Goal: Task Accomplishment & Management: Manage account settings

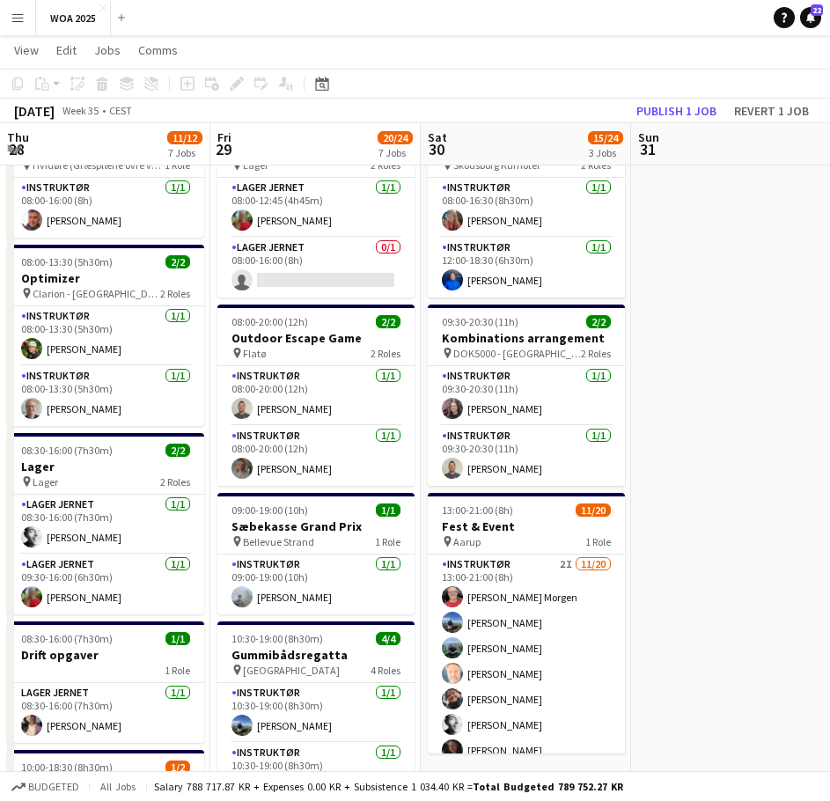
scroll to position [0, 631]
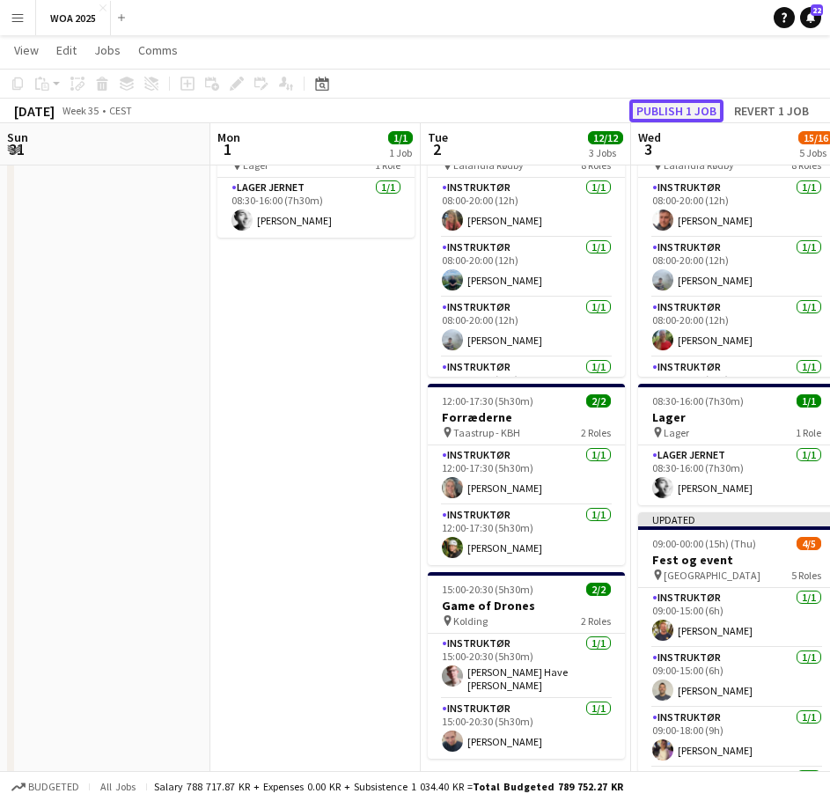
click at [673, 114] on button "Publish 1 job" at bounding box center [676, 110] width 94 height 23
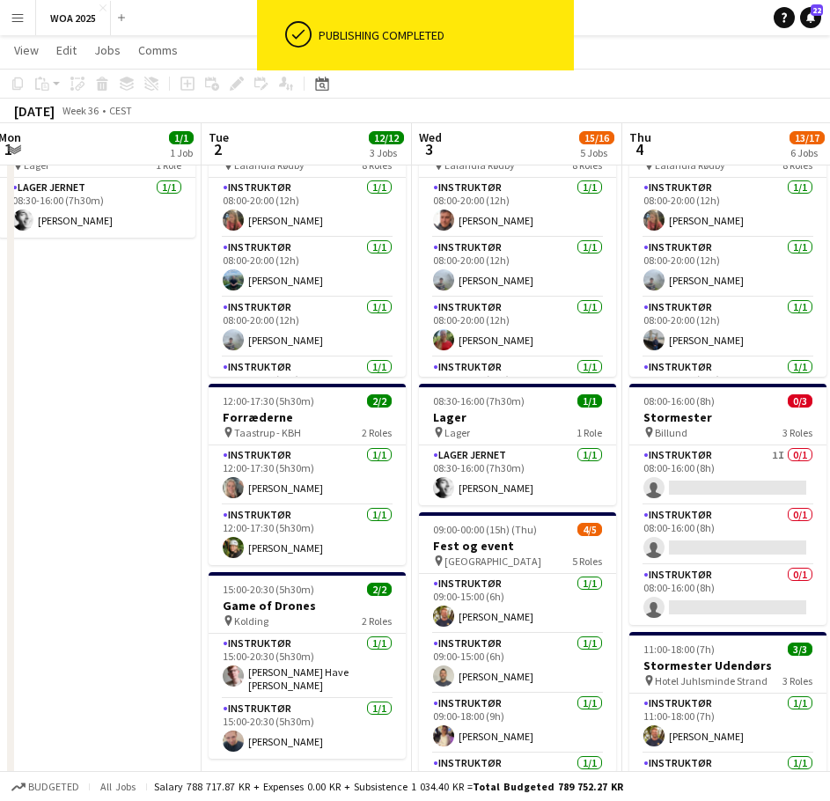
drag, startPoint x: 341, startPoint y: 379, endPoint x: 121, endPoint y: 361, distance: 220.9
click at [121, 361] on app-calendar-viewport "Fri 29 20/24 7 Jobs Sat 30 15/24 3 Jobs Sun 31 Mon 1 1/1 1 Job Tue 2 12/12 3 Jo…" at bounding box center [415, 784] width 830 height 1606
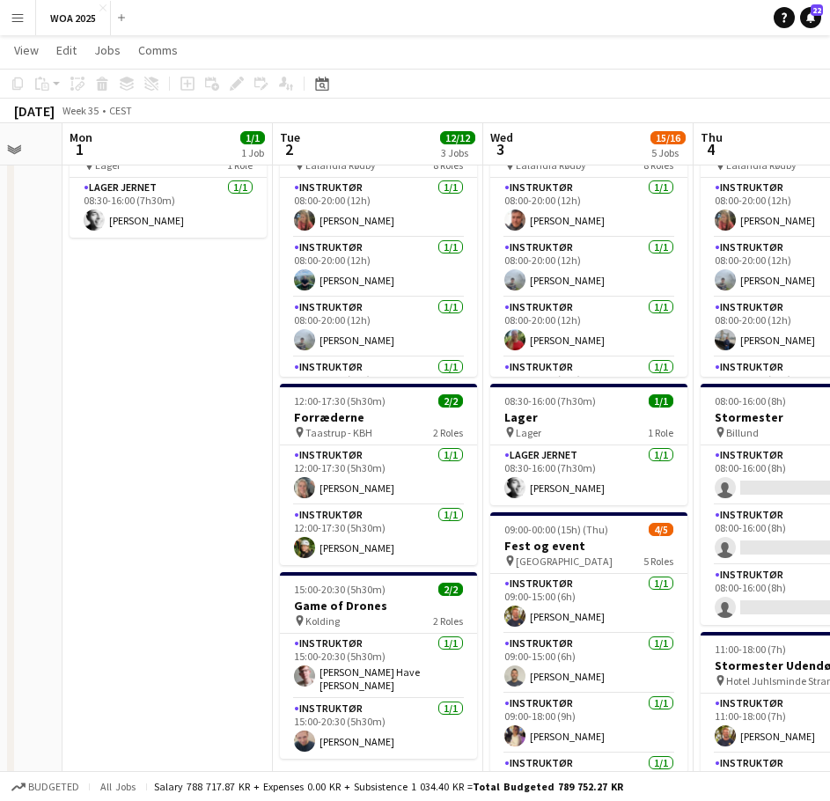
scroll to position [0, 541]
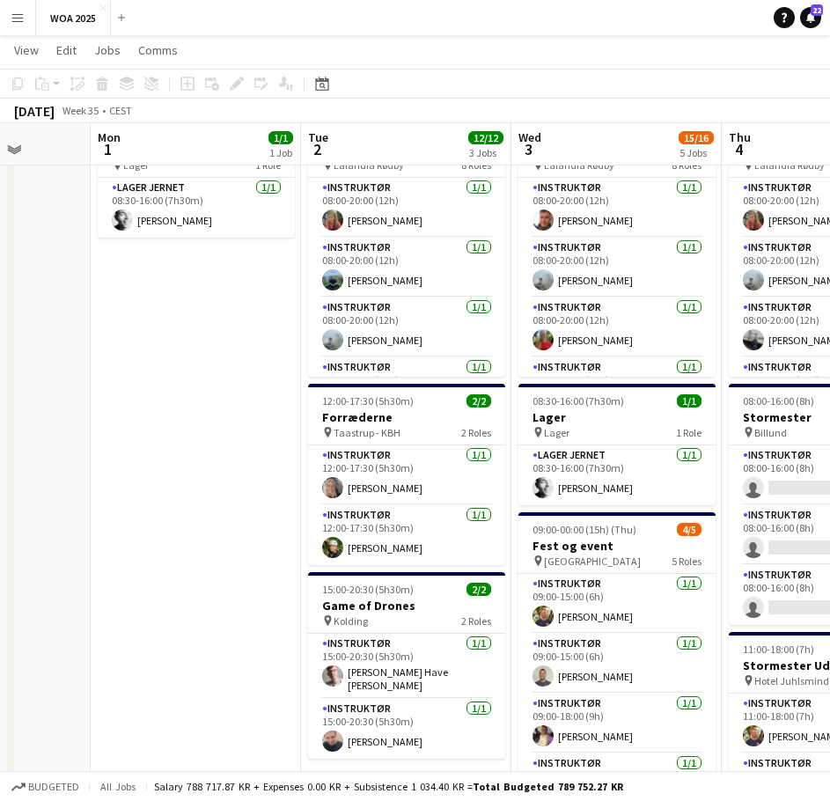
drag, startPoint x: 76, startPoint y: 325, endPoint x: 176, endPoint y: 325, distance: 100.4
click at [176, 325] on app-calendar-viewport "Fri 29 20/24 7 Jobs Sat 30 15/24 3 Jobs Sun 31 Mon 1 1/1 1 Job Tue 2 12/12 3 Jo…" at bounding box center [415, 784] width 830 height 1606
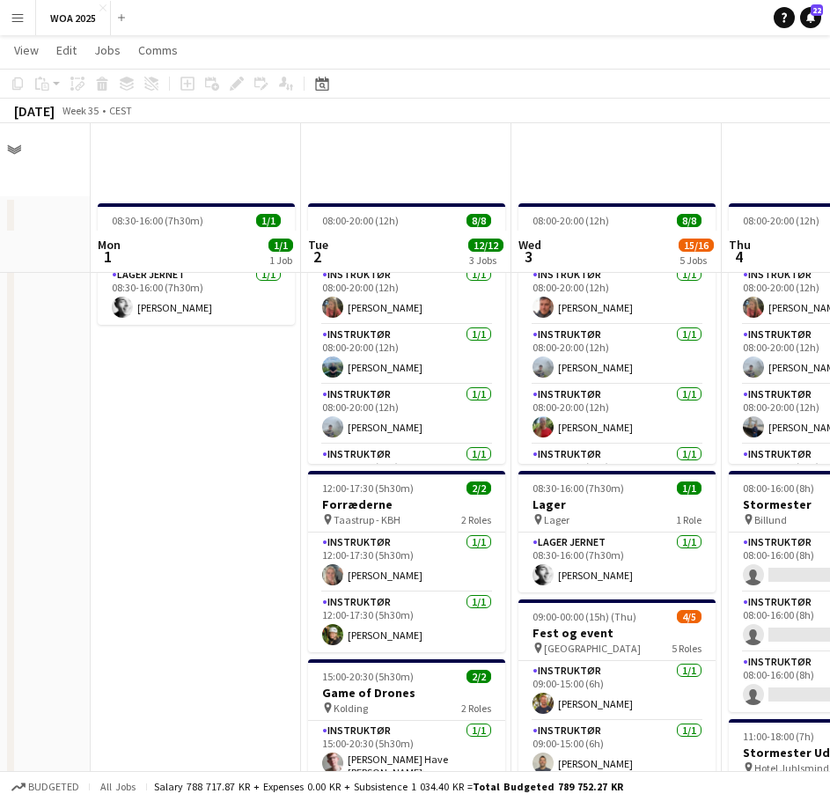
scroll to position [0, 0]
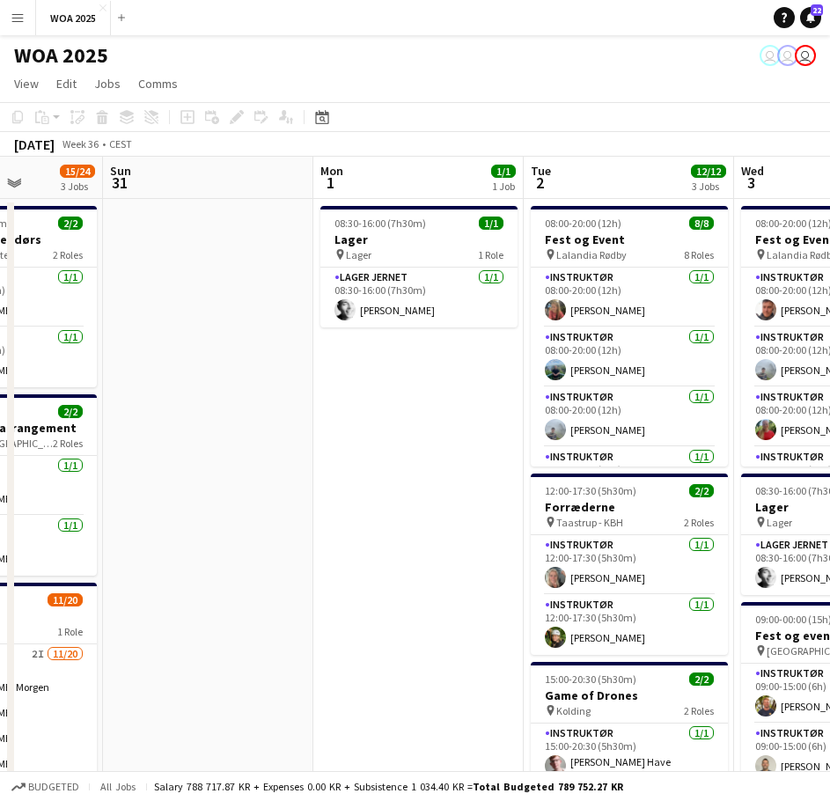
drag, startPoint x: 458, startPoint y: 444, endPoint x: 903, endPoint y: 442, distance: 445.5
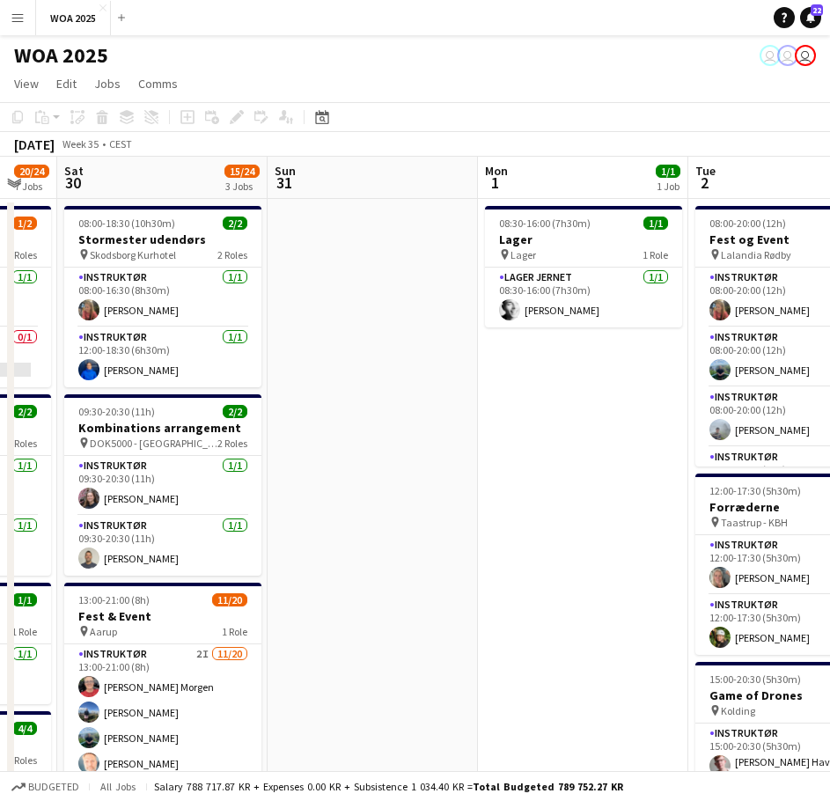
drag, startPoint x: 315, startPoint y: 457, endPoint x: 674, endPoint y: 443, distance: 359.5
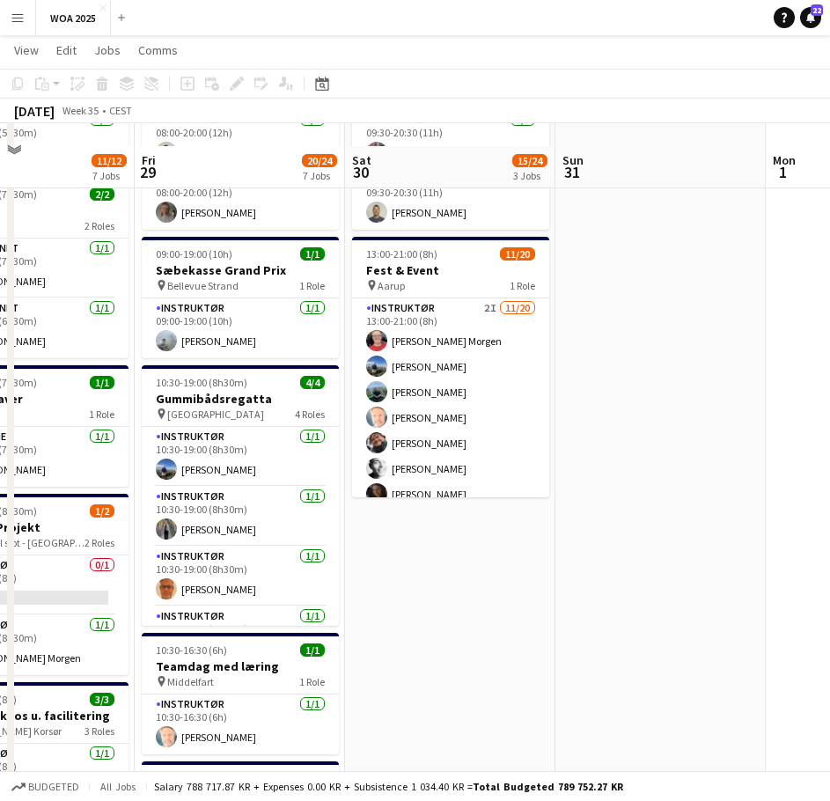
scroll to position [440, 0]
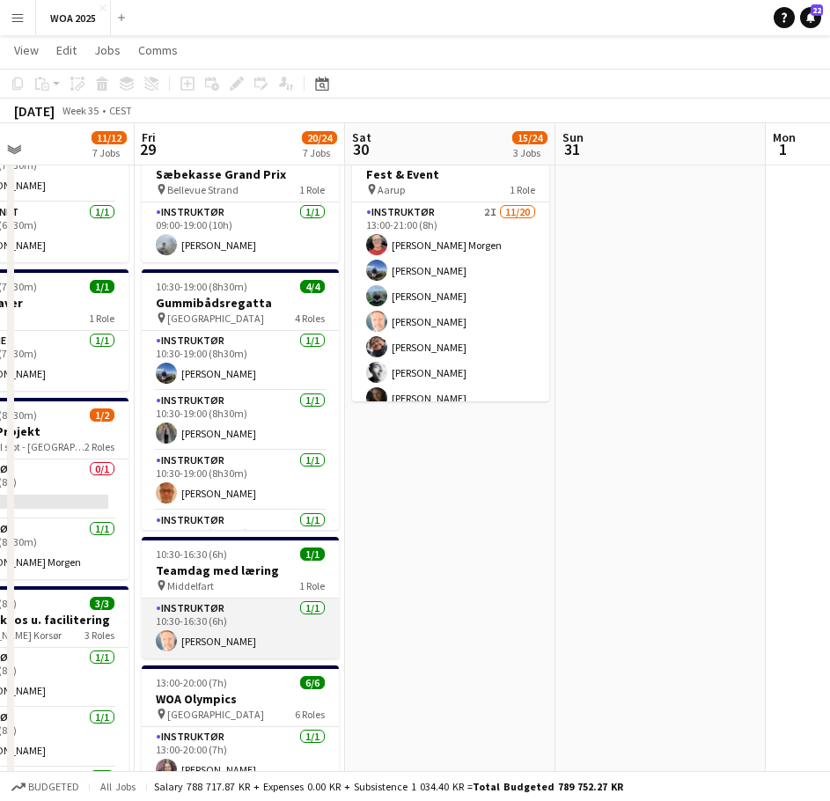
click at [240, 644] on app-card-role "Instruktør [DATE] 10:30-16:30 (6h) [PERSON_NAME]" at bounding box center [240, 629] width 197 height 60
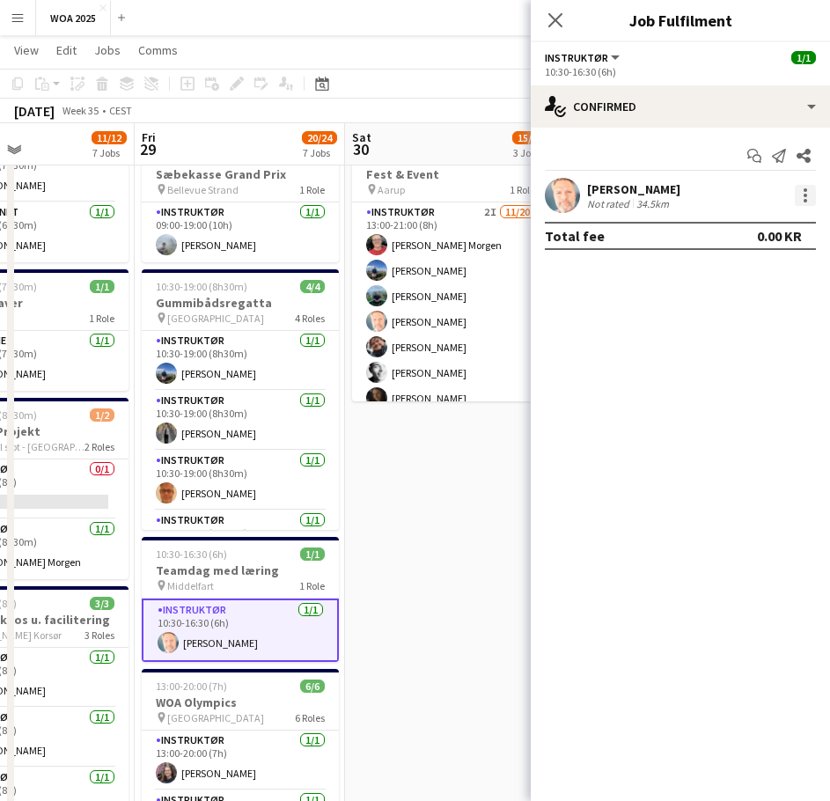
click at [796, 196] on div at bounding box center [805, 195] width 21 height 21
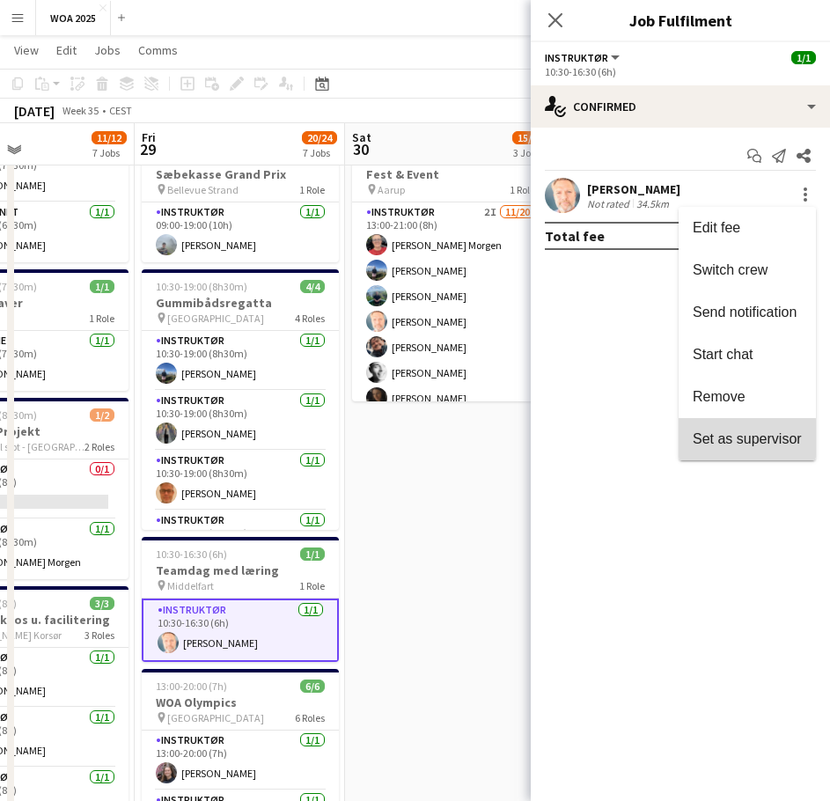
click at [746, 438] on span "Set as supervisor" at bounding box center [747, 438] width 109 height 15
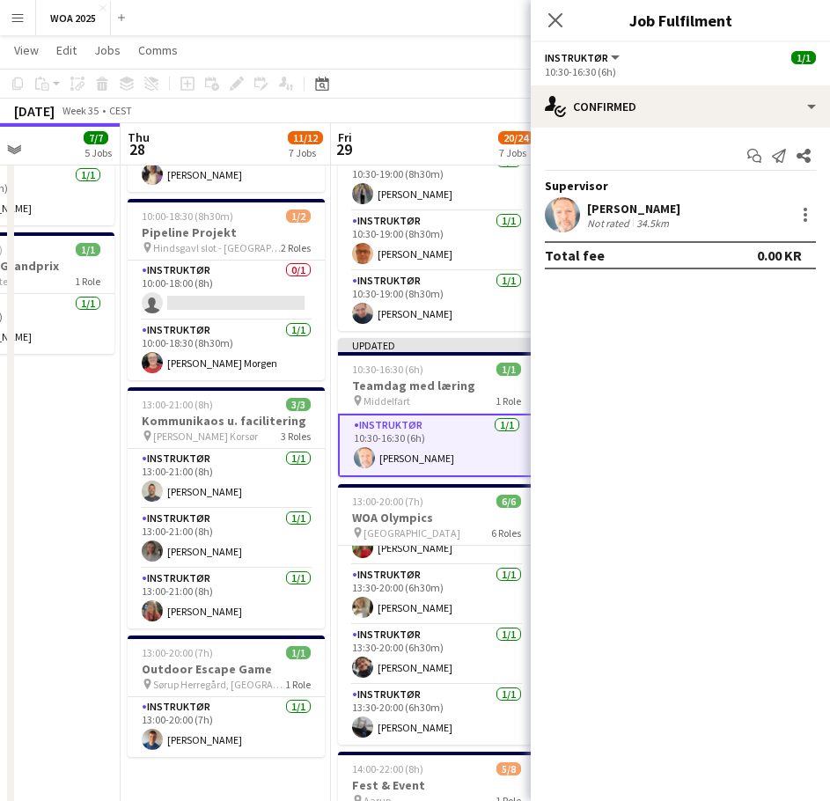
scroll to position [0, 497]
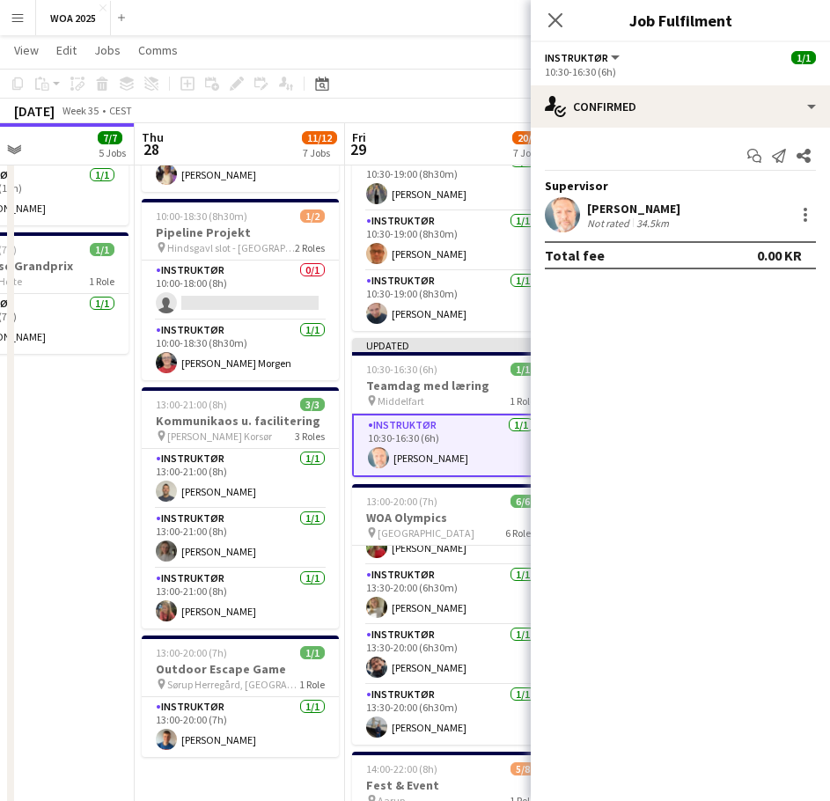
drag, startPoint x: 151, startPoint y: 540, endPoint x: 361, endPoint y: 534, distance: 210.5
click at [361, 534] on app-calendar-viewport "Mon 25 6/6 5 Jobs Tue 26 9/9 4 Jobs Wed 27 7/7 5 Jobs Thu 28 11/12 7 Jobs Fri 2…" at bounding box center [415, 233] width 830 height 1606
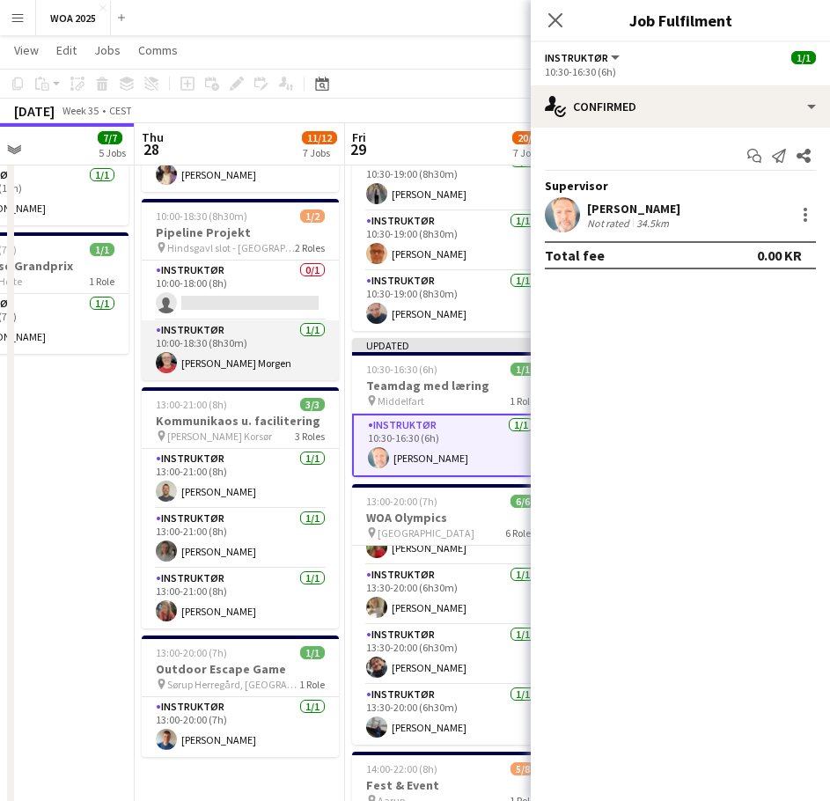
click at [236, 342] on app-card-role "Instruktør [DATE] 10:00-18:30 (8h30m) [PERSON_NAME] Morgen" at bounding box center [240, 350] width 197 height 60
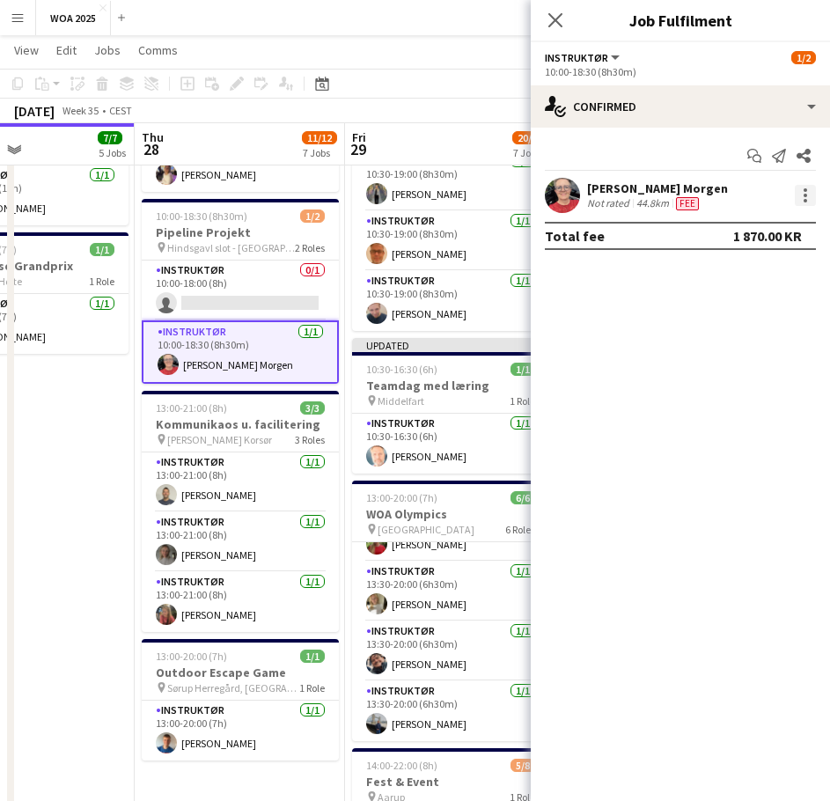
click at [809, 198] on div at bounding box center [805, 195] width 21 height 21
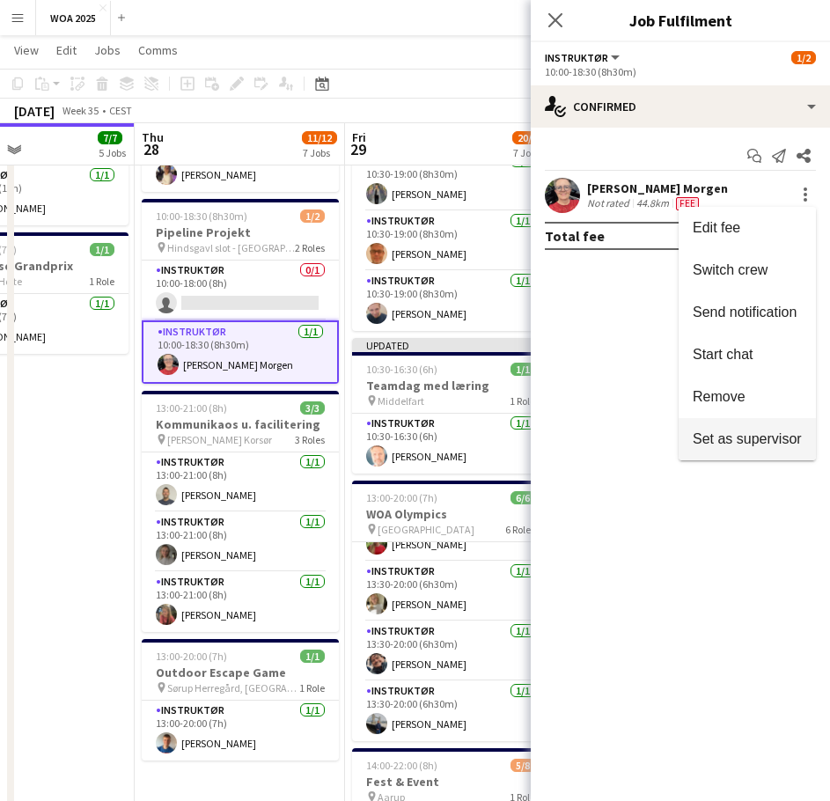
click at [736, 435] on span "Set as supervisor" at bounding box center [747, 438] width 109 height 15
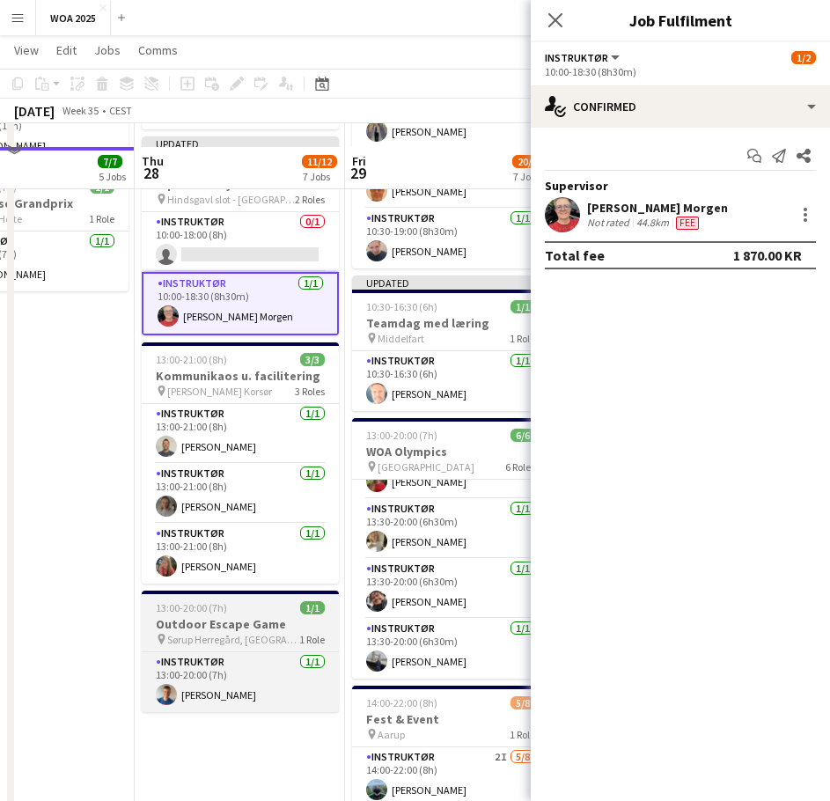
scroll to position [727, 0]
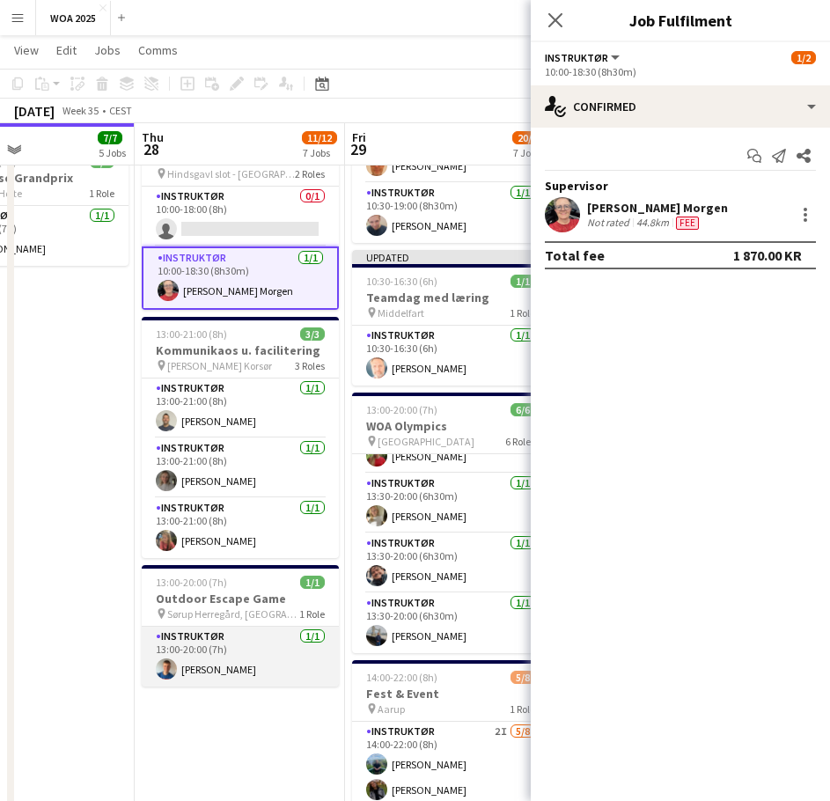
click at [236, 635] on app-card-role "Instruktør [DATE] 13:00-20:00 (7h) [PERSON_NAME]" at bounding box center [240, 657] width 197 height 60
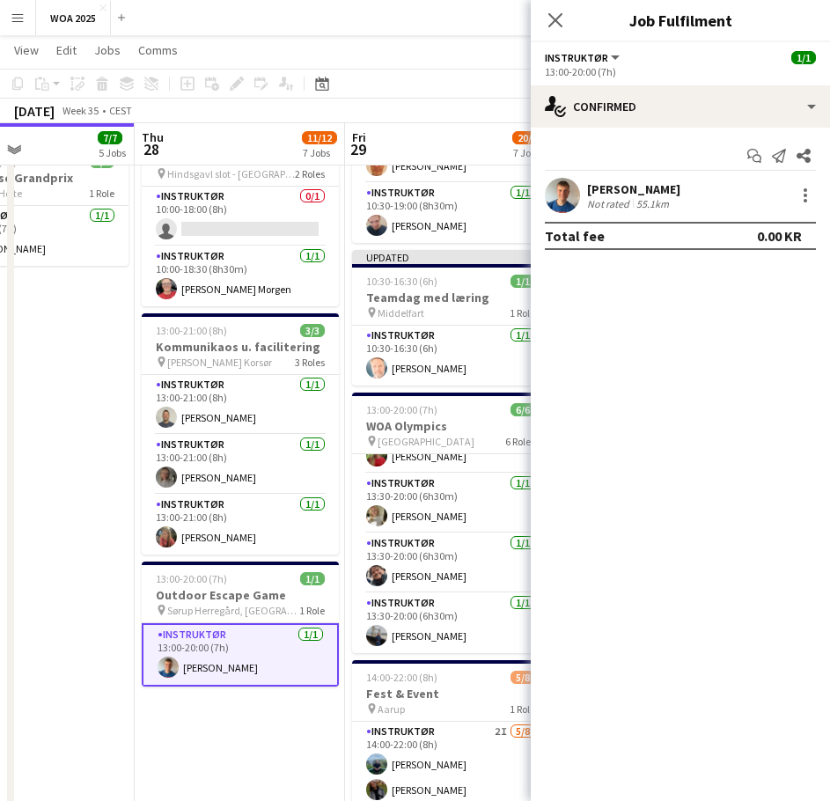
click at [793, 189] on div at bounding box center [803, 195] width 25 height 21
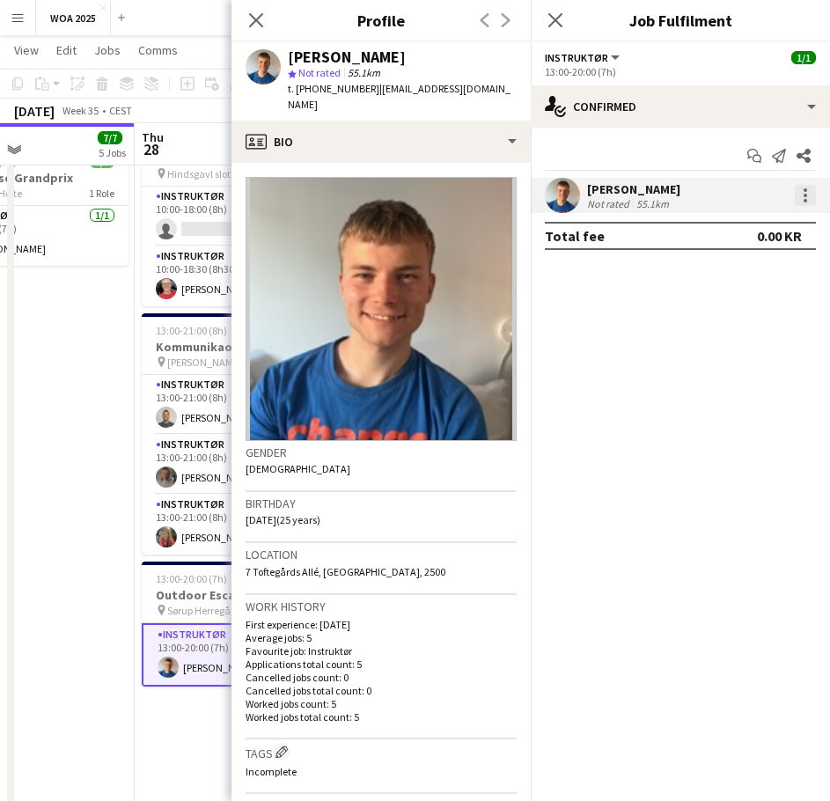
click at [804, 196] on div at bounding box center [806, 196] width 4 height 4
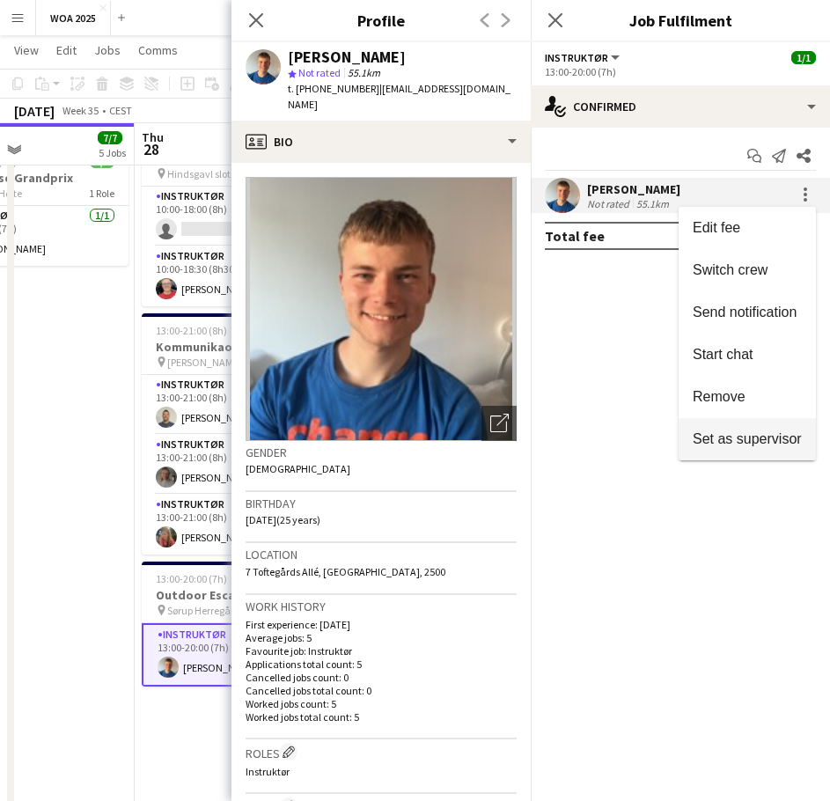
click at [717, 438] on span "Set as supervisor" at bounding box center [747, 438] width 109 height 15
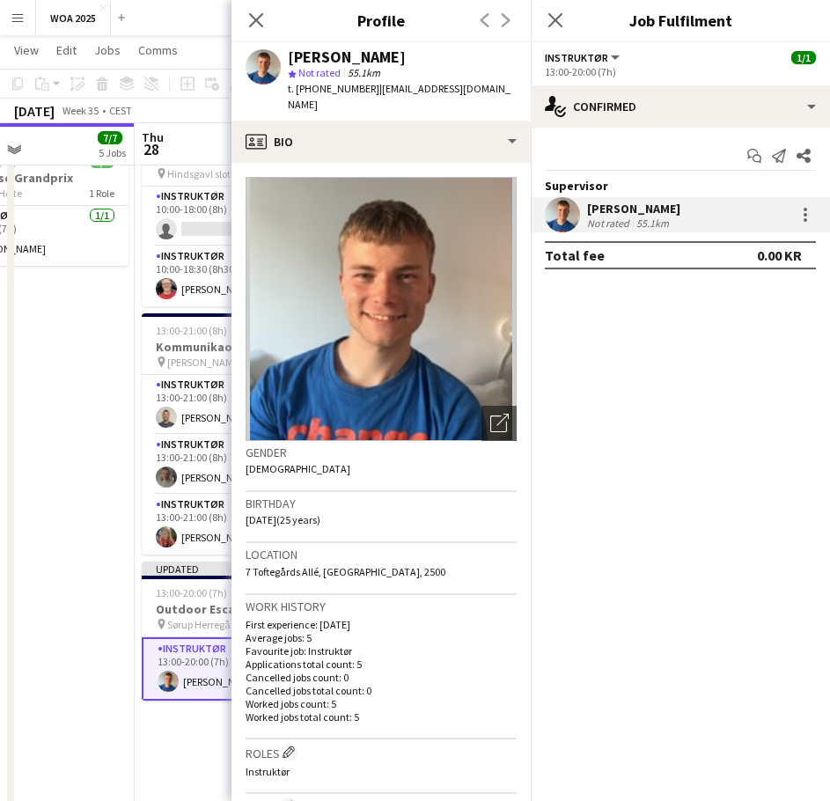
click at [63, 461] on app-date-cell "In progress 08:00-16:00 (8h) 2/2 Lager pin Lager 2 Roles Lager Jernet [DATE] 08…" at bounding box center [29, 208] width 210 height 1477
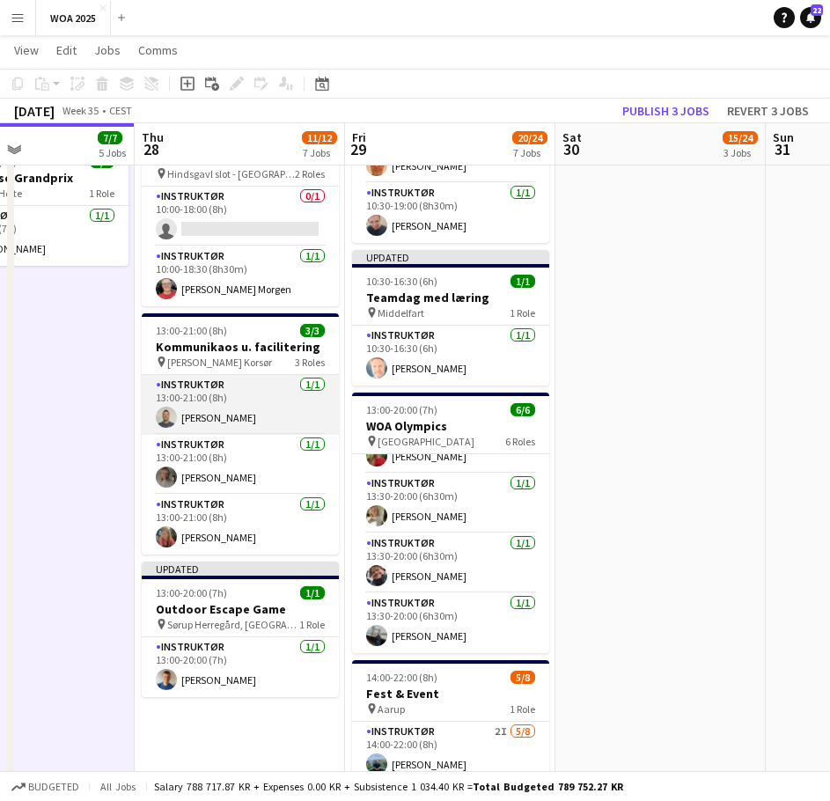
click at [269, 410] on app-card-role "Instruktør [DATE] 13:00-21:00 (8h) [PERSON_NAME]" at bounding box center [240, 405] width 197 height 60
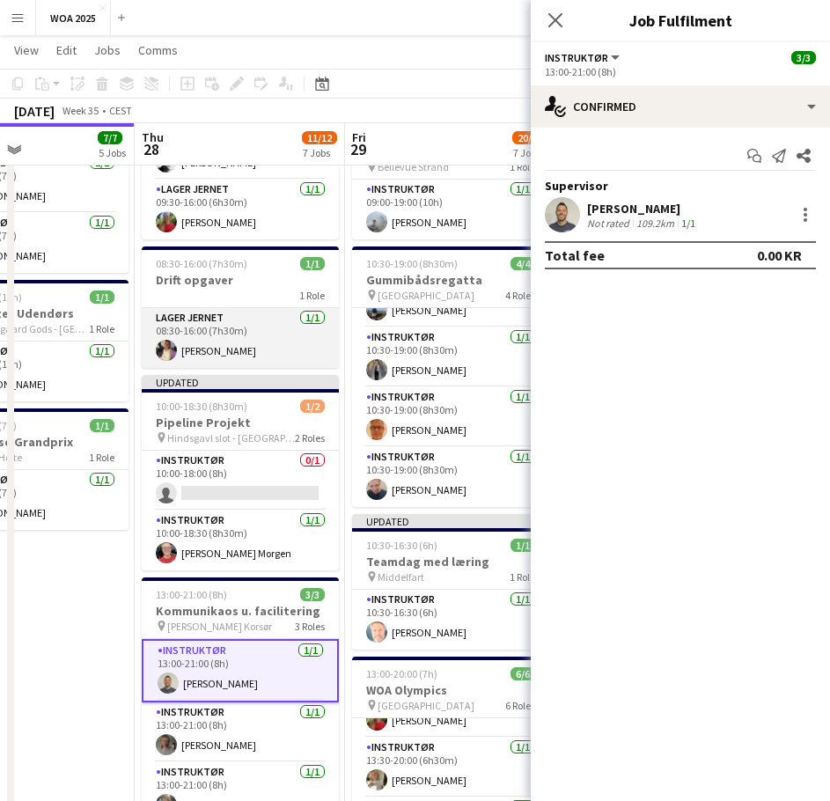
click at [269, 346] on app-card-role "Lager Jernet [DATE] 08:30-16:00 (7h30m) [PERSON_NAME]" at bounding box center [240, 338] width 197 height 60
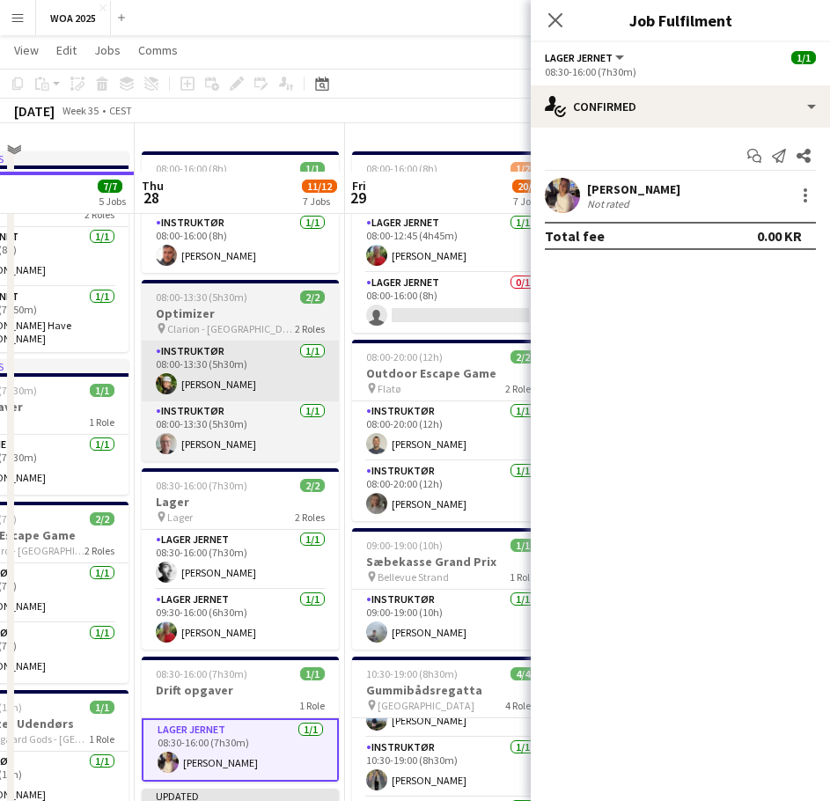
scroll to position [23, 0]
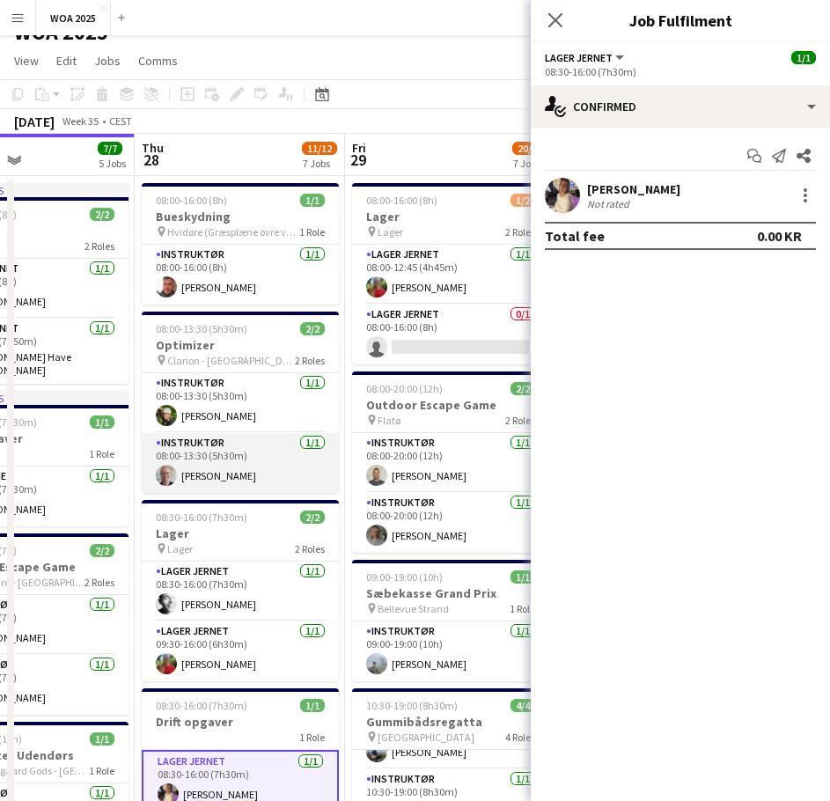
click at [257, 460] on app-card-role "Instruktør [DATE] 08:00-13:30 (5h30m) [PERSON_NAME]" at bounding box center [240, 463] width 197 height 60
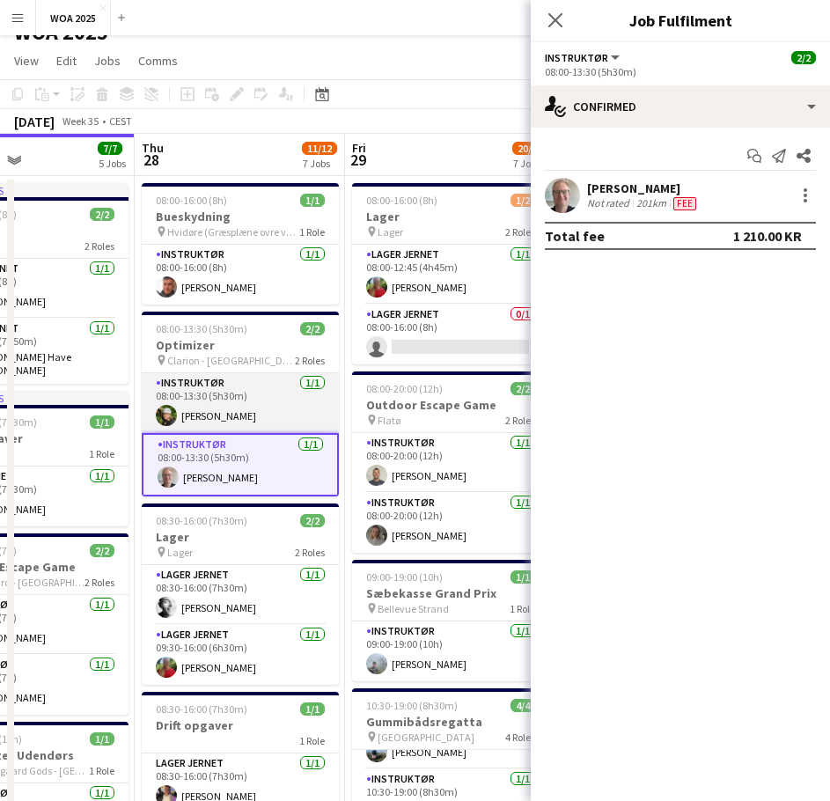
click at [253, 417] on app-card-role "Instruktør [DATE] 08:00-13:30 (5h30m) [PERSON_NAME]" at bounding box center [240, 403] width 197 height 60
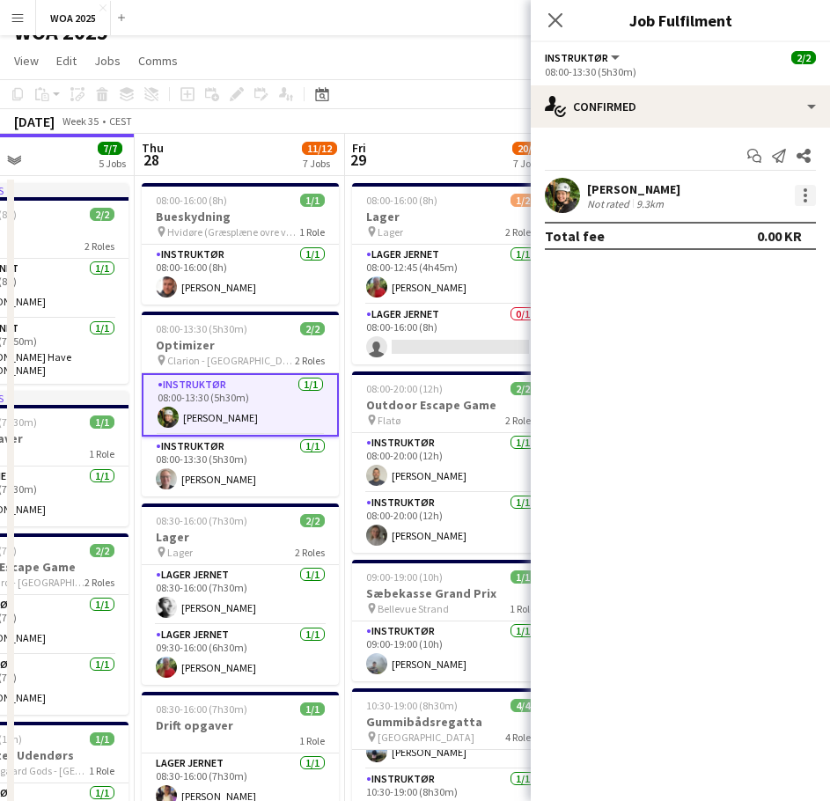
click at [810, 195] on div at bounding box center [805, 195] width 21 height 21
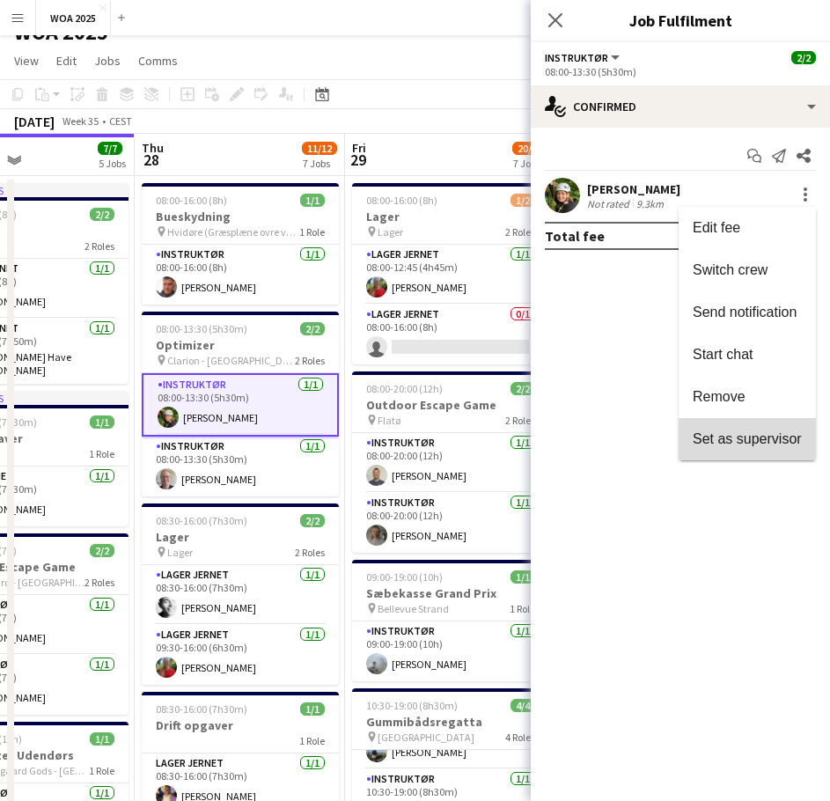
click at [733, 423] on button "Set as supervisor" at bounding box center [747, 439] width 137 height 42
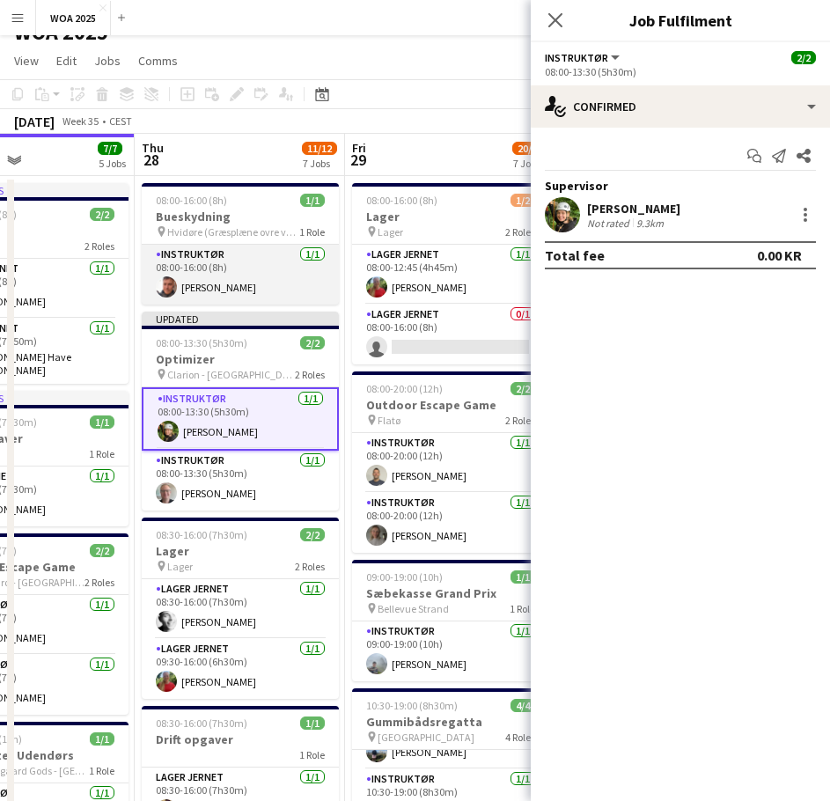
click at [219, 291] on app-card-role "Instruktør [DATE] 08:00-16:00 (8h) [PERSON_NAME]" at bounding box center [240, 275] width 197 height 60
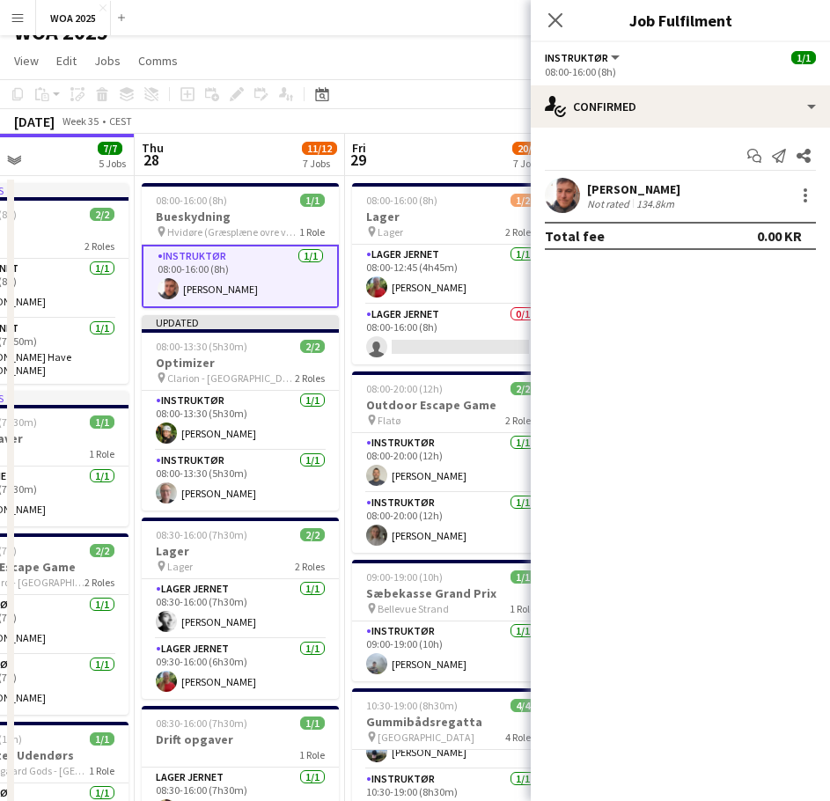
click at [793, 189] on div at bounding box center [803, 195] width 25 height 21
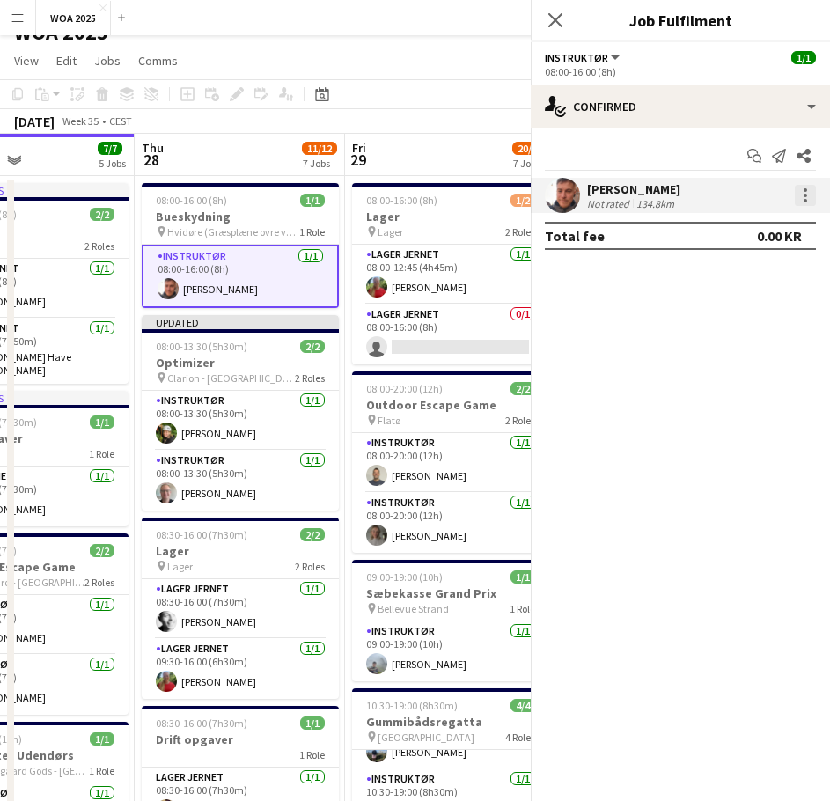
click at [806, 205] on div at bounding box center [805, 195] width 21 height 21
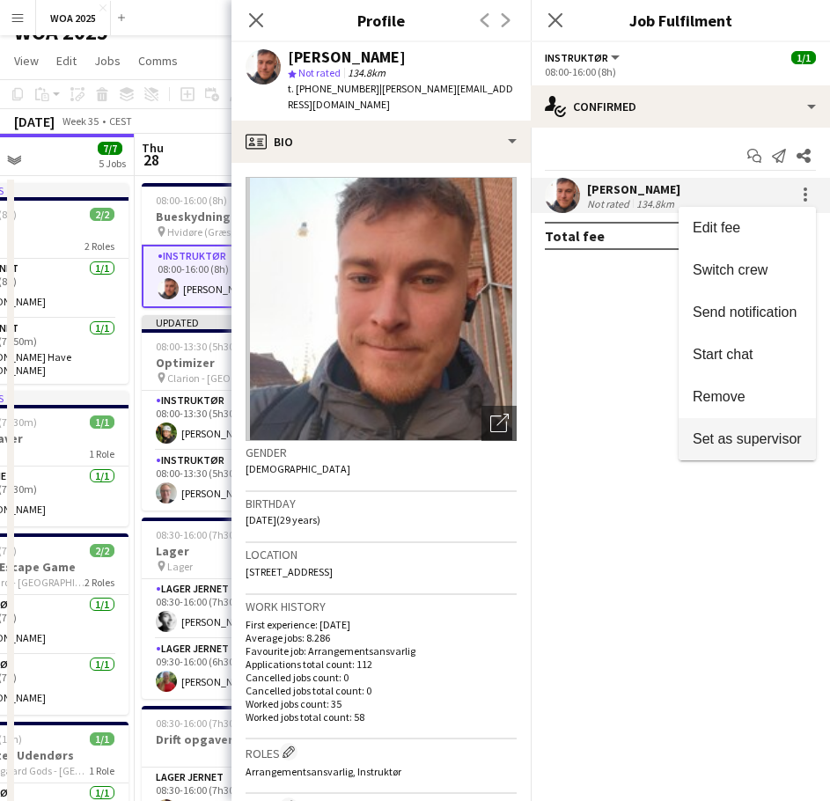
click at [751, 436] on span "Set as supervisor" at bounding box center [747, 438] width 109 height 15
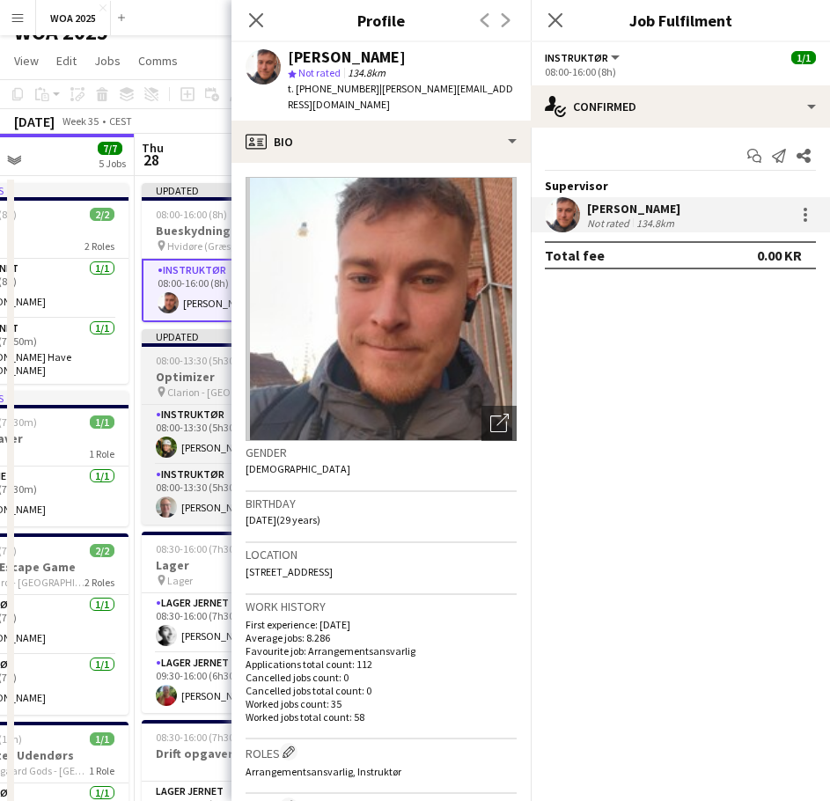
click at [151, 383] on h3 "Optimizer" at bounding box center [240, 377] width 197 height 16
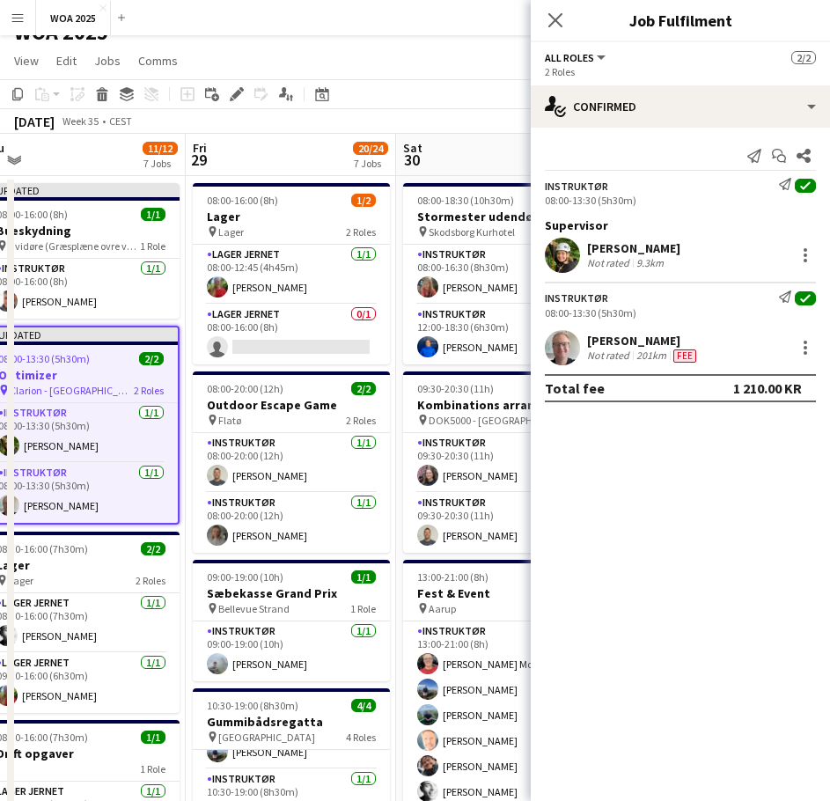
drag, startPoint x: 372, startPoint y: 335, endPoint x: 252, endPoint y: 314, distance: 122.4
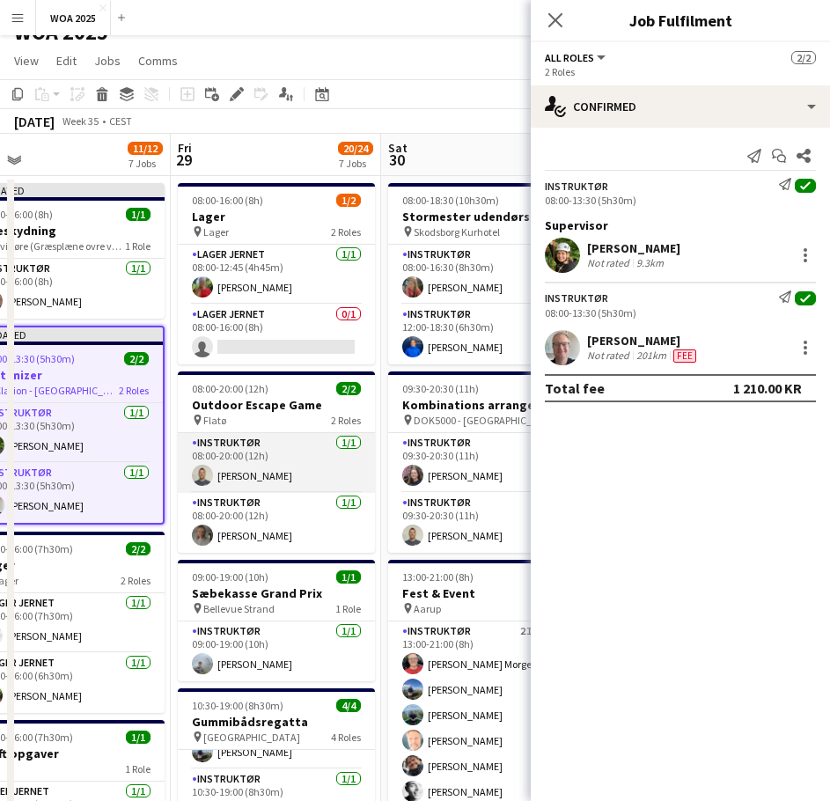
click at [282, 473] on app-card-role "Instruktør [DATE] 08:00-20:00 (12h) [PERSON_NAME]" at bounding box center [276, 463] width 197 height 60
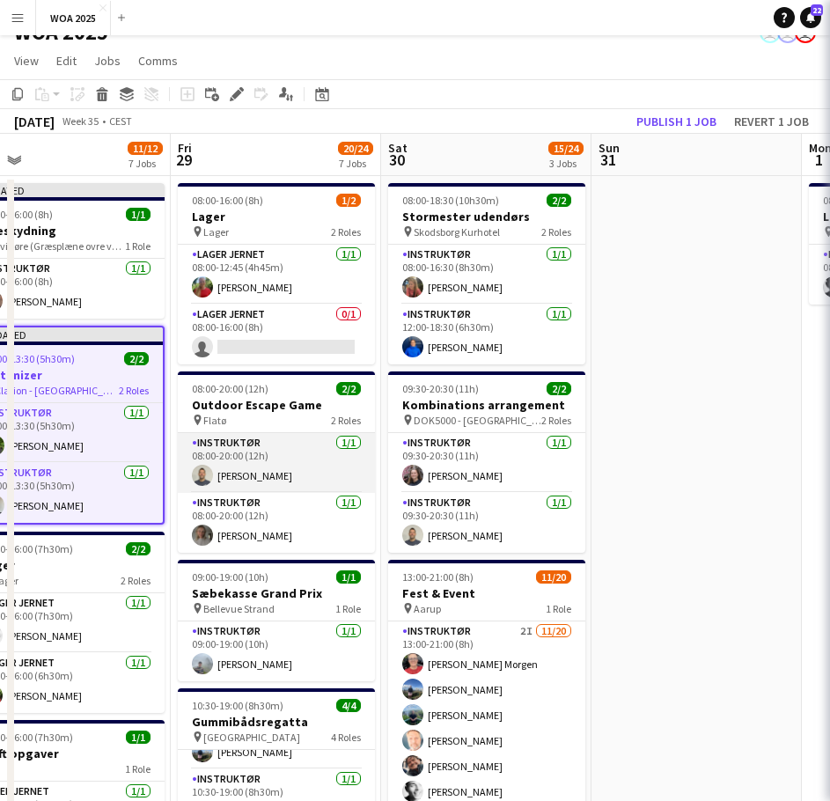
scroll to position [0, 672]
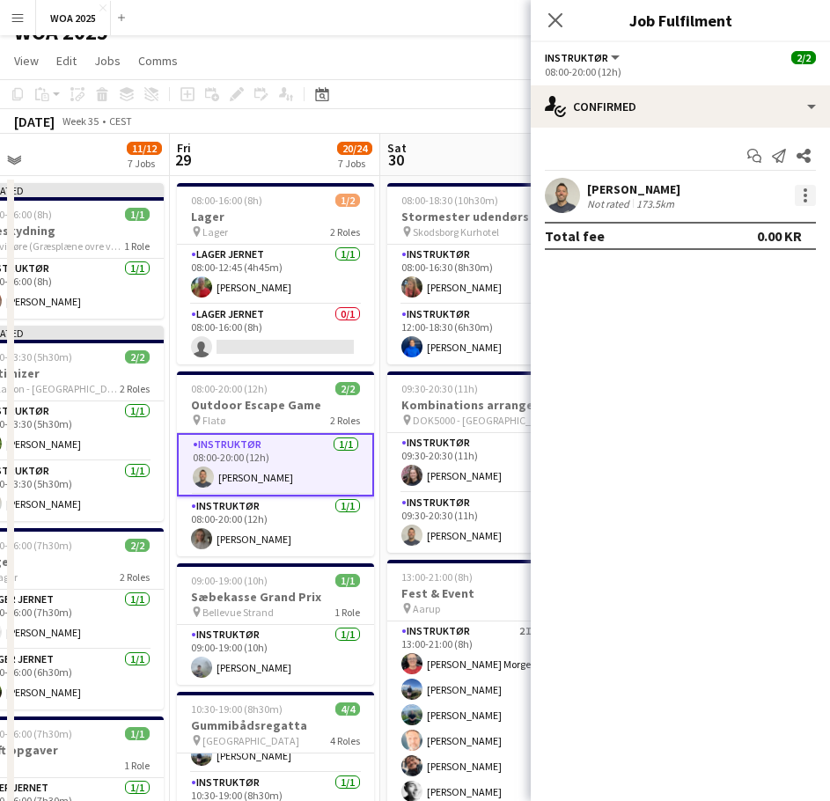
click at [806, 195] on div at bounding box center [806, 196] width 4 height 4
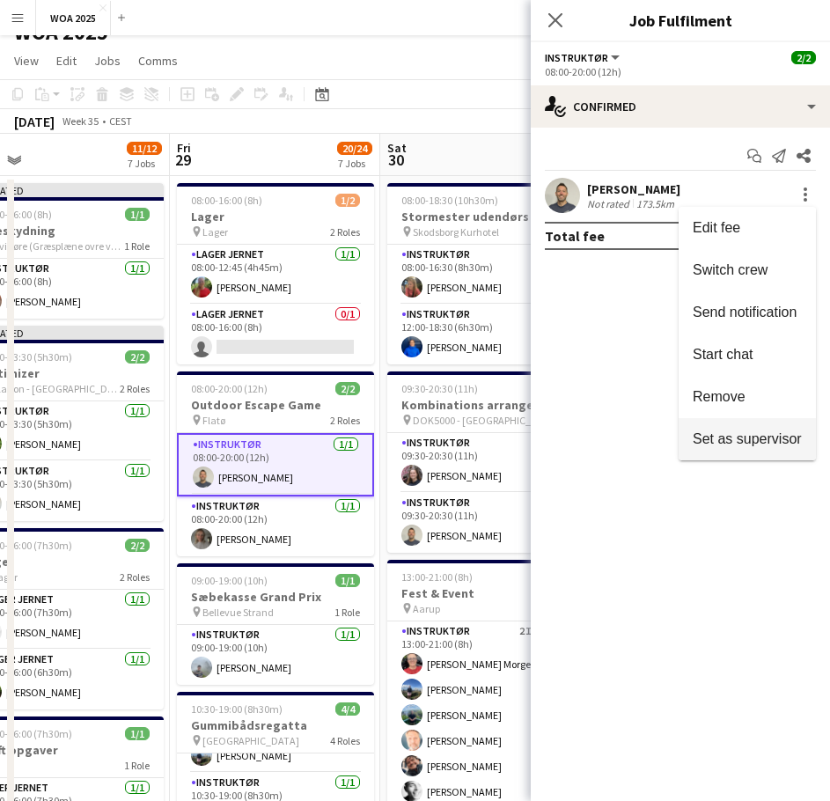
click at [746, 428] on button "Set as supervisor" at bounding box center [747, 439] width 137 height 42
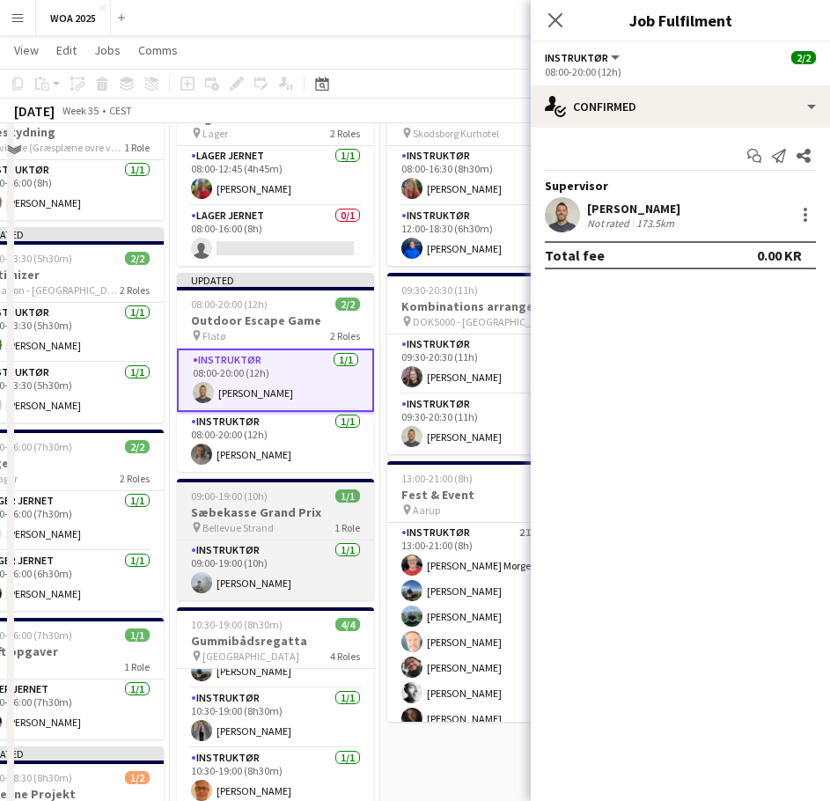
scroll to position [199, 0]
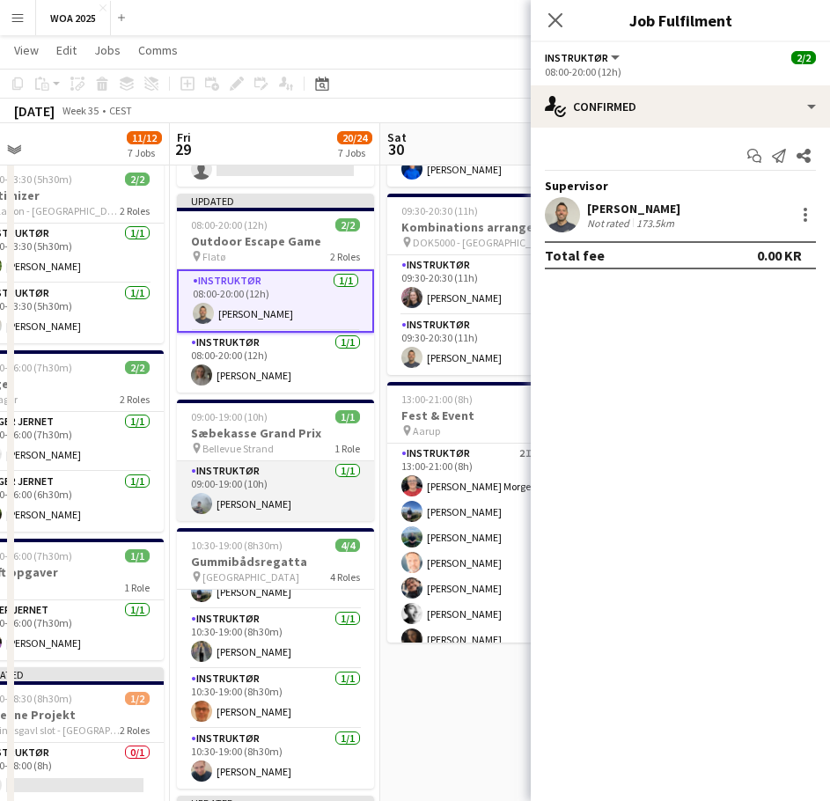
click at [290, 499] on app-card-role "Instruktør [DATE] 09:00-19:00 (10h) [PERSON_NAME]" at bounding box center [275, 491] width 197 height 60
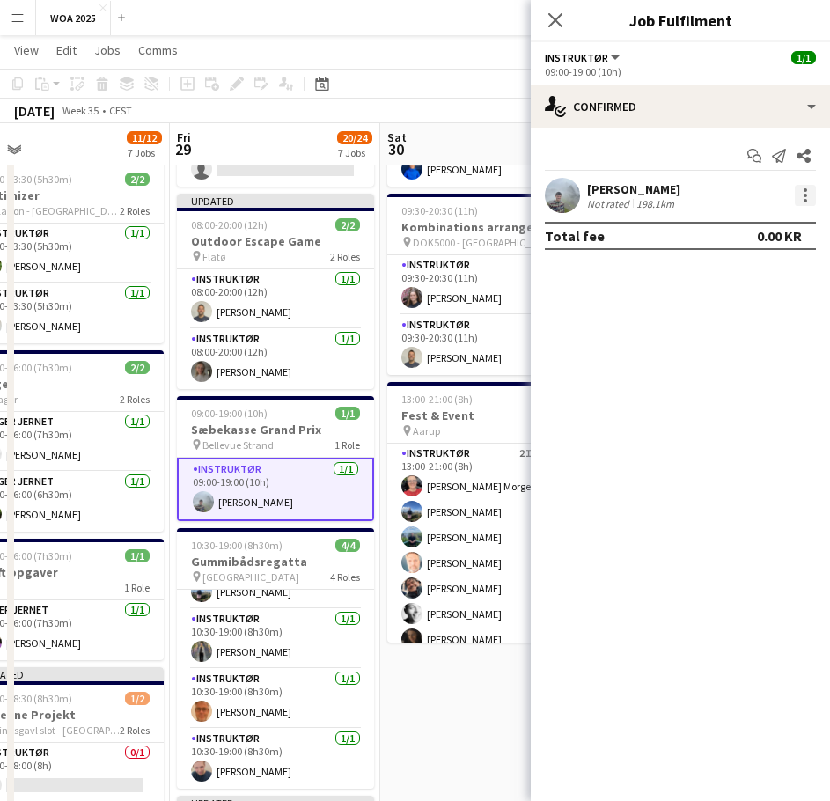
click at [808, 196] on div at bounding box center [805, 195] width 21 height 21
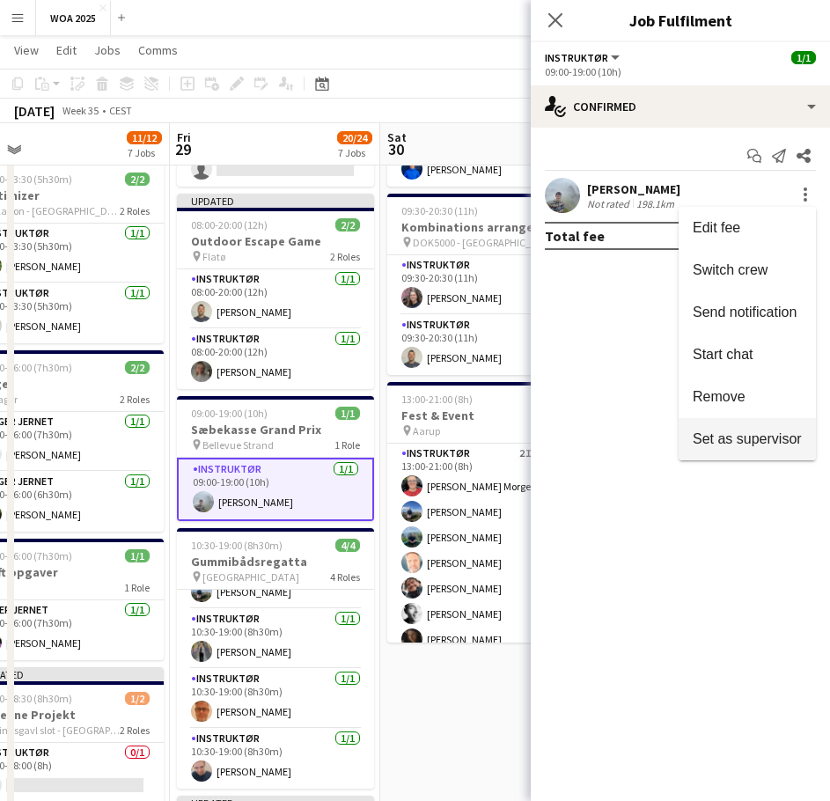
click at [740, 447] on span "Set as supervisor" at bounding box center [747, 439] width 109 height 16
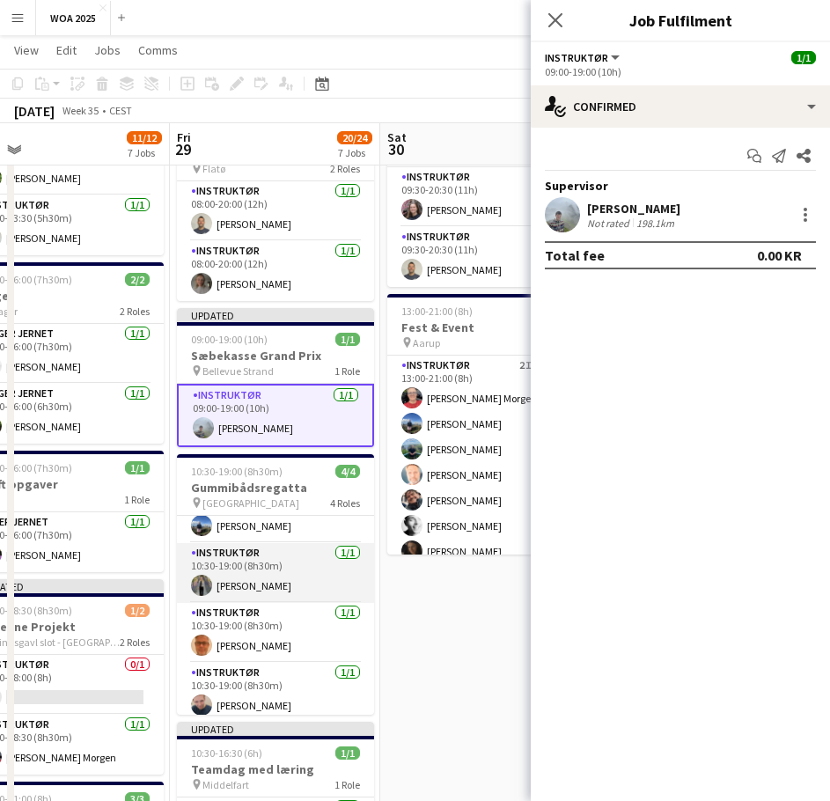
scroll to position [46, 0]
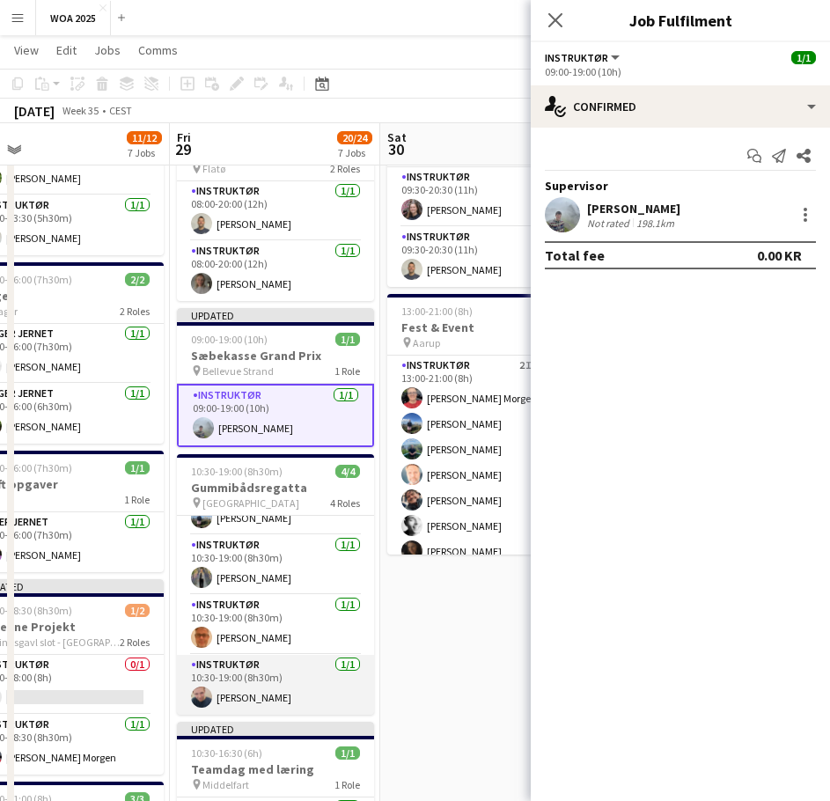
click at [253, 698] on app-card-role "Instruktør [DATE] 10:30-19:00 (8h30m) [PERSON_NAME]" at bounding box center [275, 685] width 197 height 60
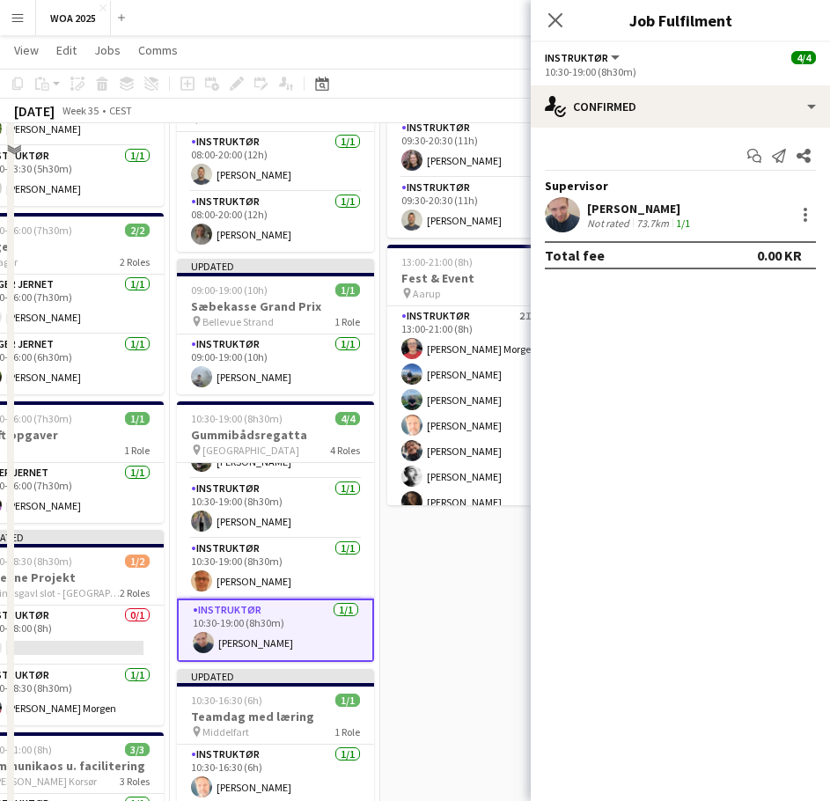
scroll to position [199, 0]
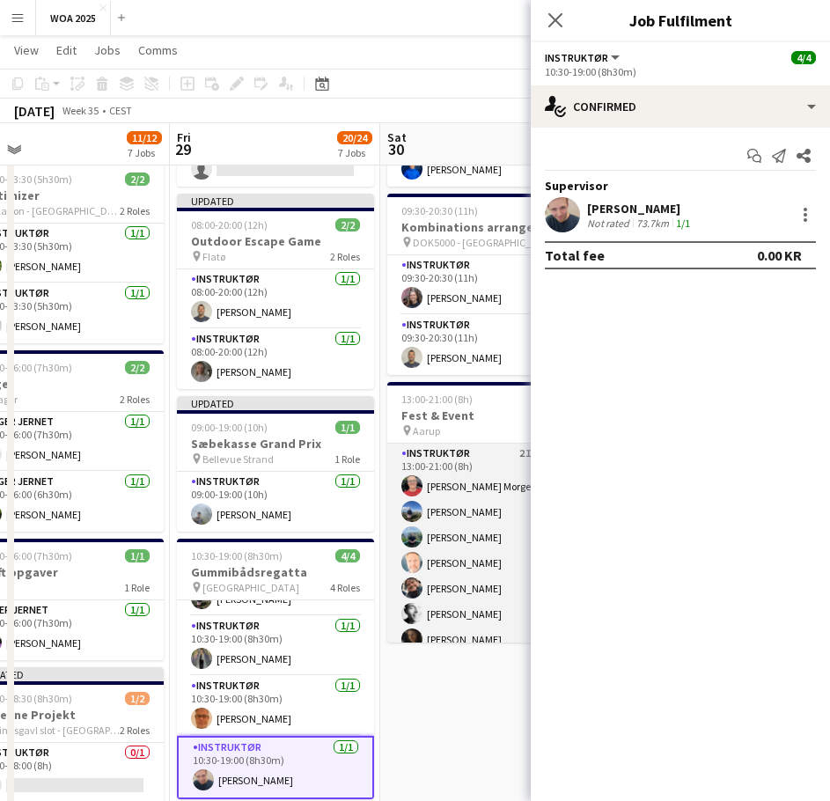
click at [453, 475] on app-card-role "Instruktør 2I [DATE] 13:00-21:00 (8h) [PERSON_NAME] Morgen [PERSON_NAME] [PERSO…" at bounding box center [485, 716] width 197 height 545
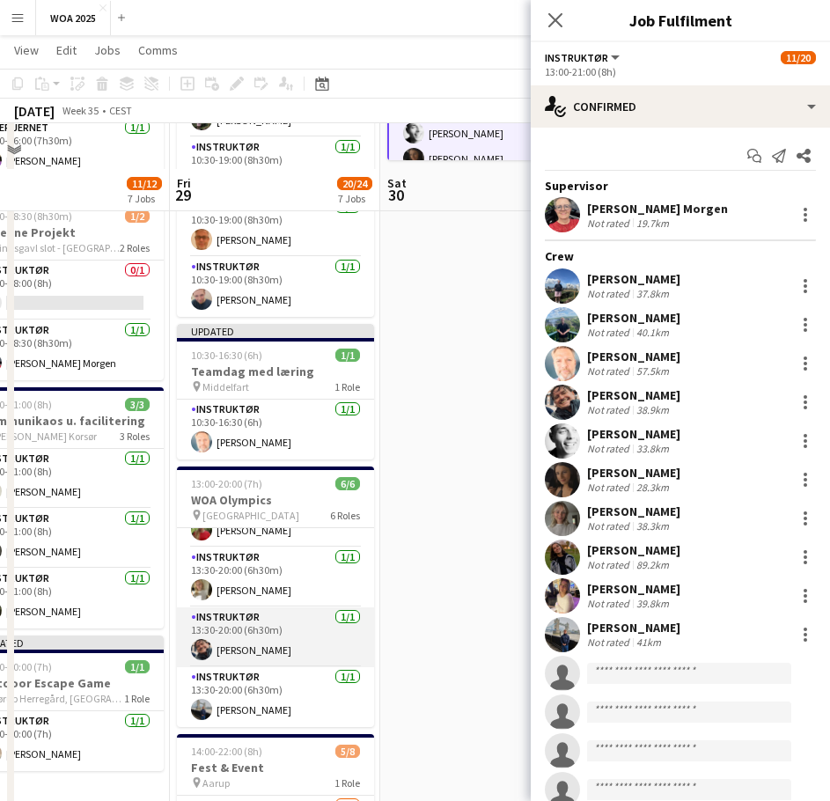
scroll to position [727, 0]
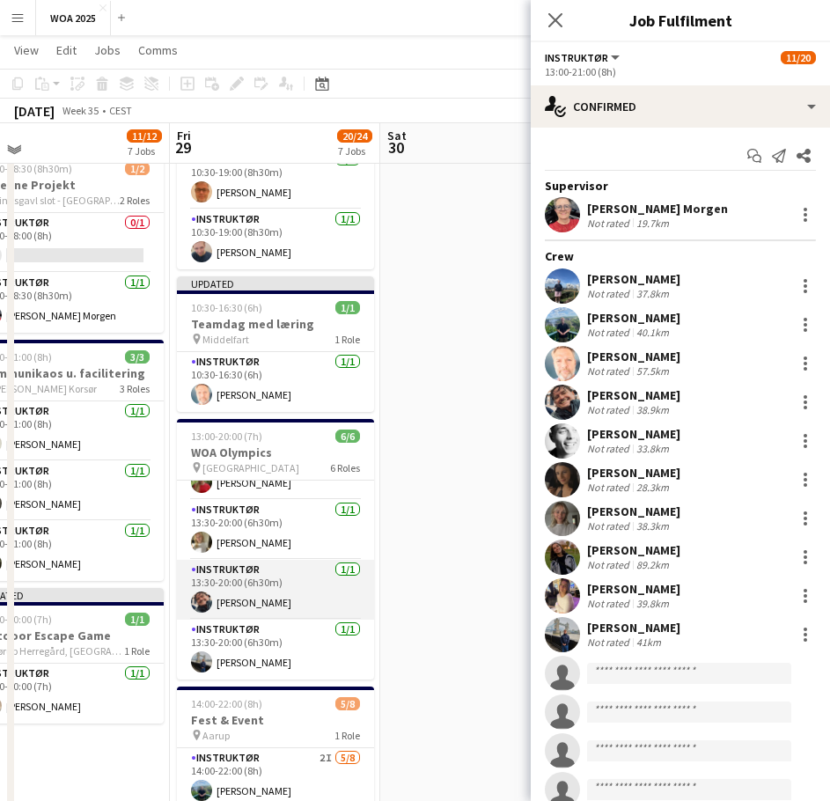
click at [264, 594] on app-card-role "Instruktør [DATE] 13:30-20:00 (6h30m) [PERSON_NAME]" at bounding box center [275, 590] width 197 height 60
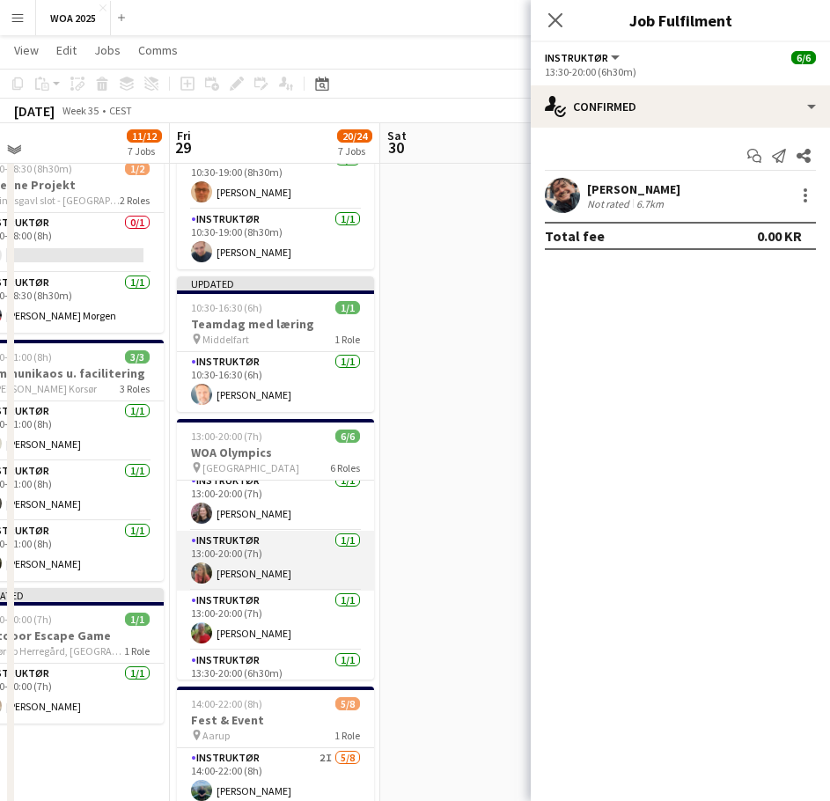
scroll to position [0, 0]
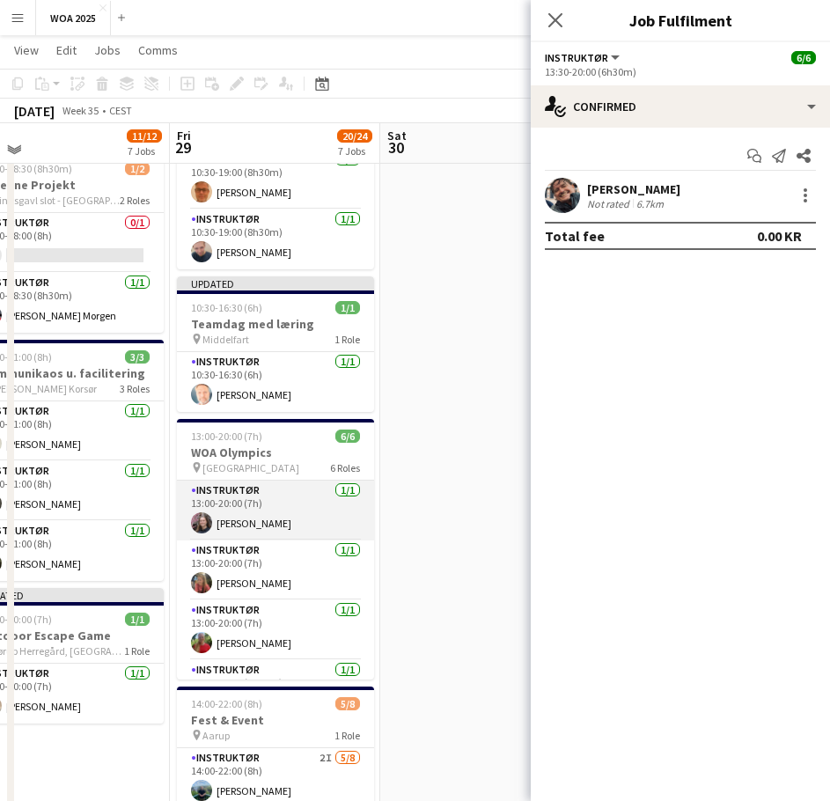
click at [264, 519] on app-card-role "Instruktør [DATE] 13:00-20:00 (7h) [PERSON_NAME]" at bounding box center [275, 511] width 197 height 60
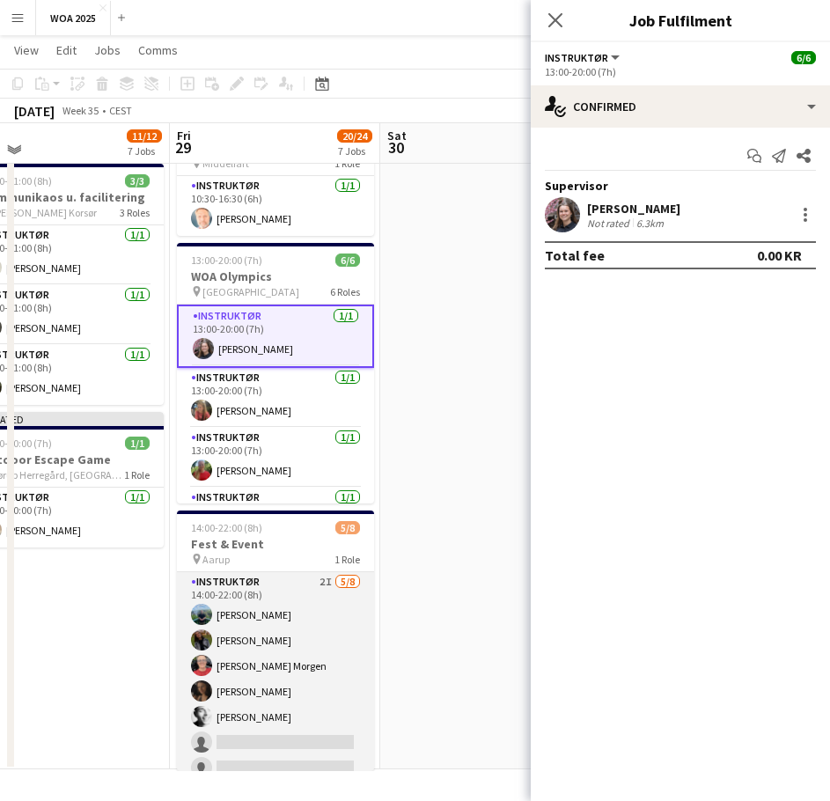
click at [259, 659] on app-card-role "Instruktør 2I [DATE] 14:00-22:00 (8h) [PERSON_NAME] [PERSON_NAME] [PERSON_NAME]…" at bounding box center [275, 691] width 197 height 239
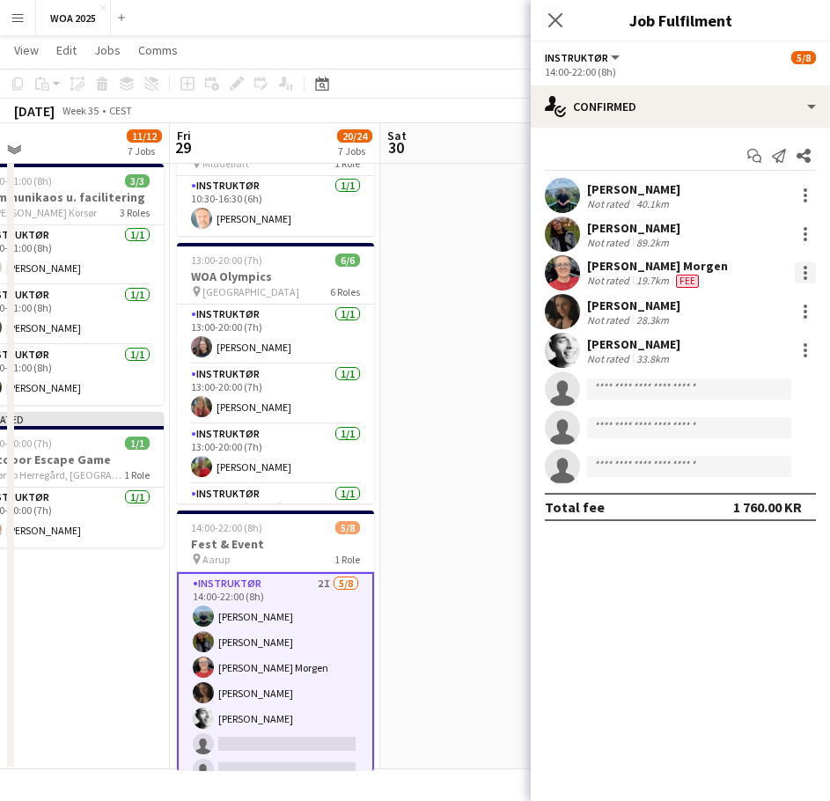
click at [805, 273] on div at bounding box center [806, 273] width 4 height 4
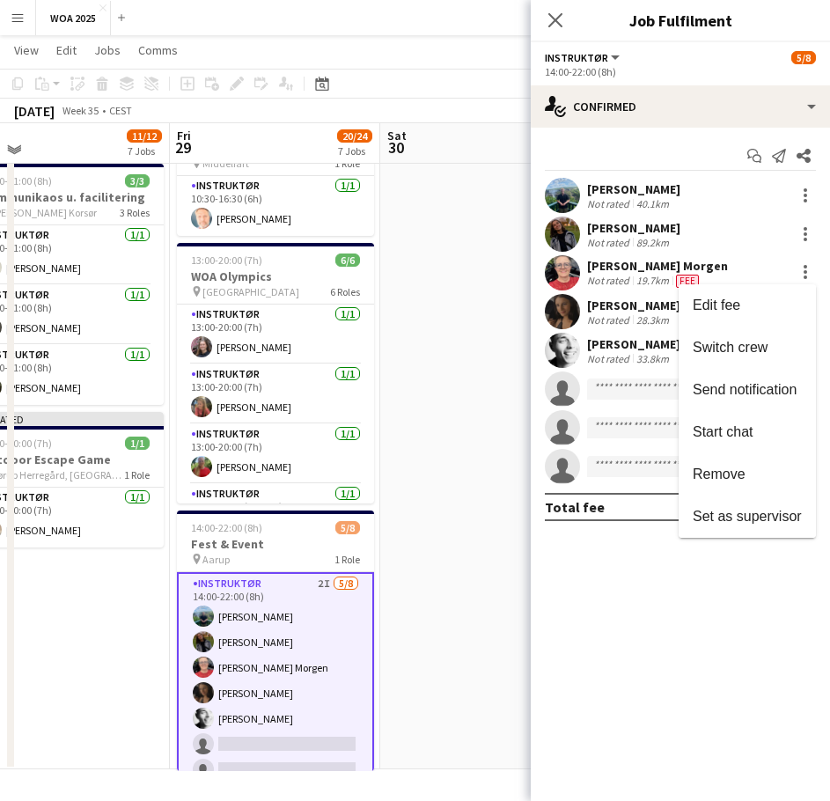
click at [739, 506] on button "Set as supervisor" at bounding box center [747, 517] width 137 height 42
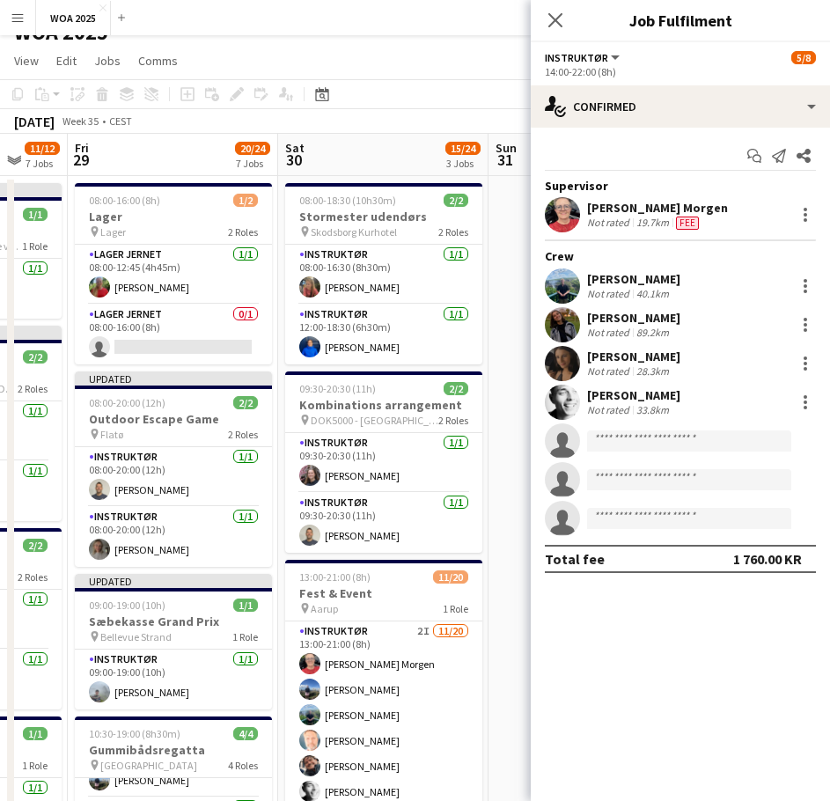
drag, startPoint x: 314, startPoint y: 451, endPoint x: 212, endPoint y: 455, distance: 102.2
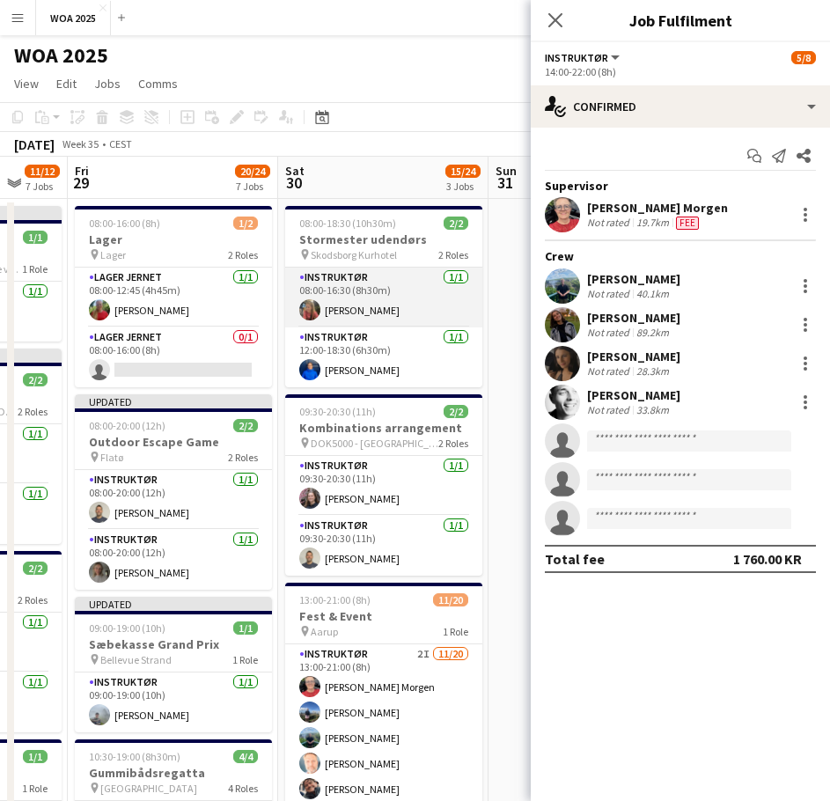
click at [386, 313] on app-card-role "Instruktør [DATE] 08:00-16:30 (8h30m) [PERSON_NAME]" at bounding box center [383, 298] width 197 height 60
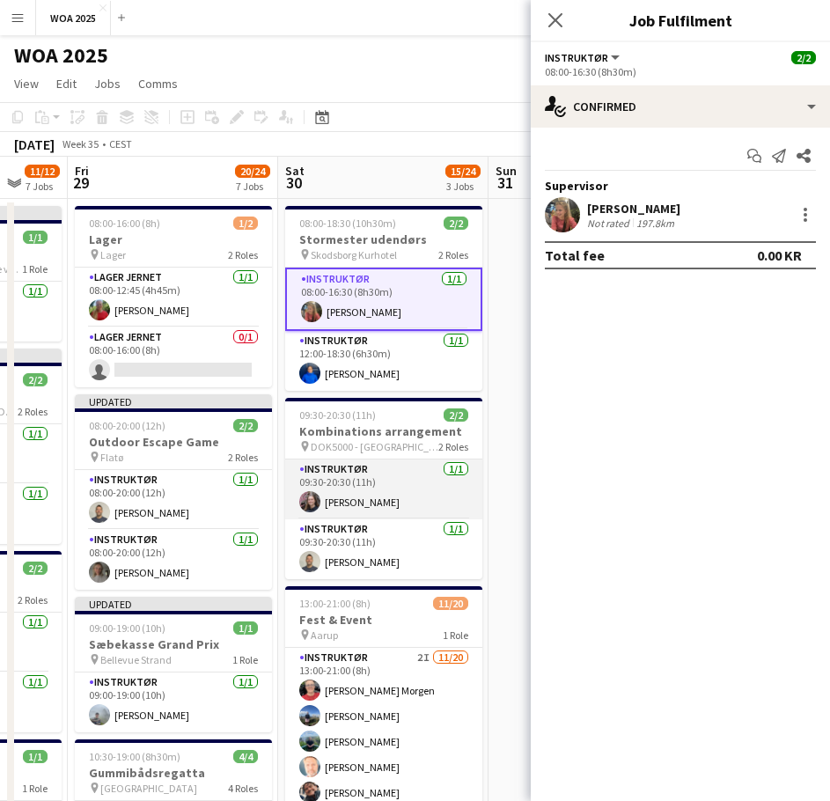
click at [397, 491] on app-card-role "Instruktør [DATE] 09:30-20:30 (11h) [PERSON_NAME]" at bounding box center [383, 490] width 197 height 60
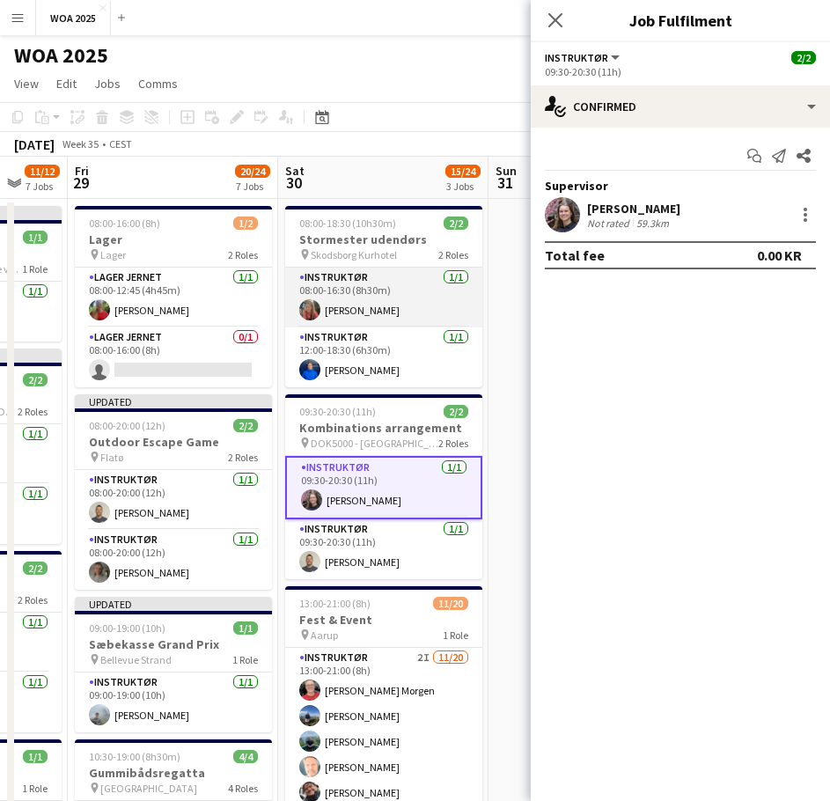
click at [413, 283] on app-card-role "Instruktør [DATE] 08:00-16:30 (8h30m) [PERSON_NAME]" at bounding box center [383, 298] width 197 height 60
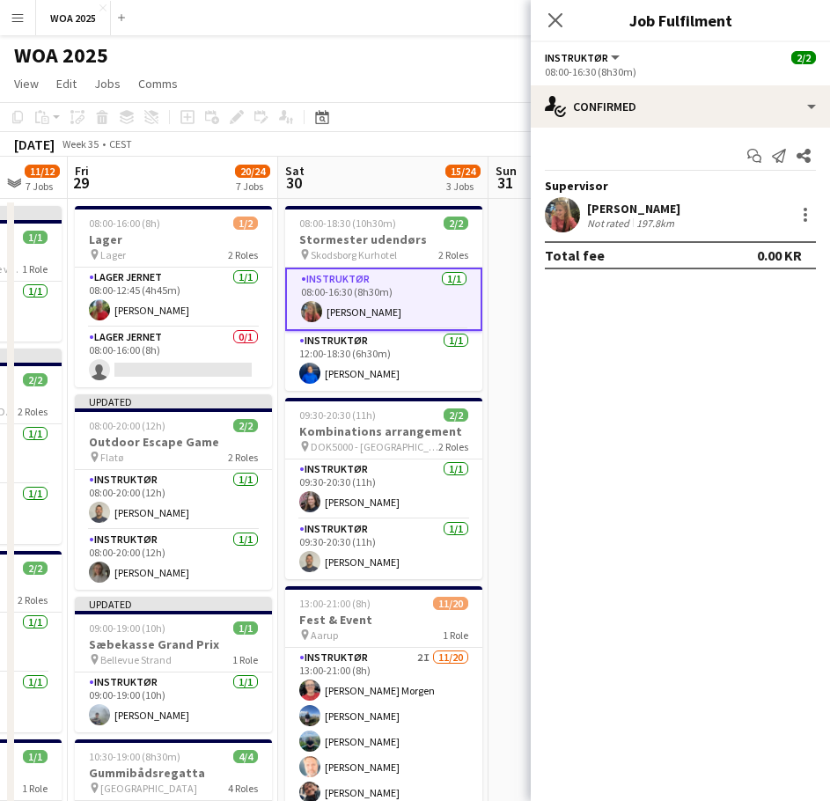
click at [419, 123] on app-toolbar "Copy Paste Paste Ctrl+V Paste with crew Ctrl+Shift+V Paste linked Job [GEOGRAPH…" at bounding box center [415, 117] width 830 height 30
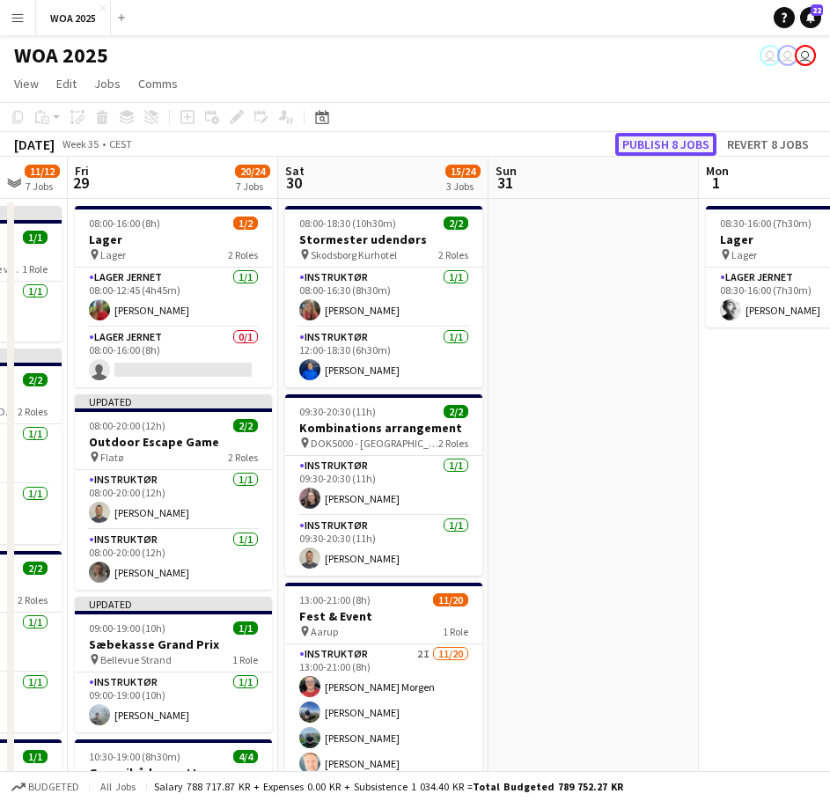
click at [642, 137] on button "Publish 8 jobs" at bounding box center [665, 144] width 101 height 23
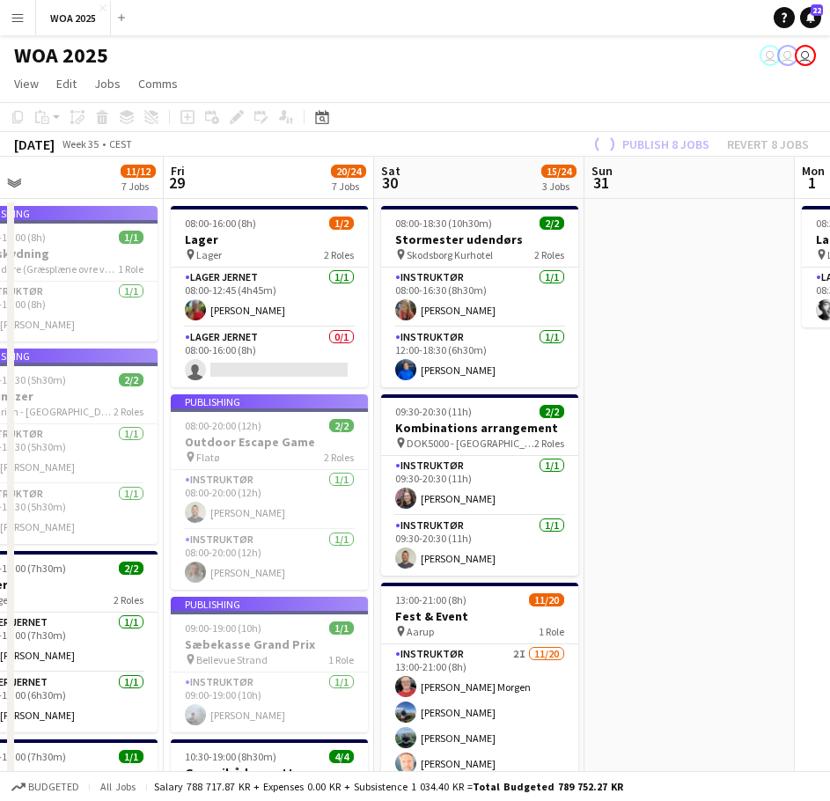
drag, startPoint x: 242, startPoint y: 347, endPoint x: 513, endPoint y: 316, distance: 272.9
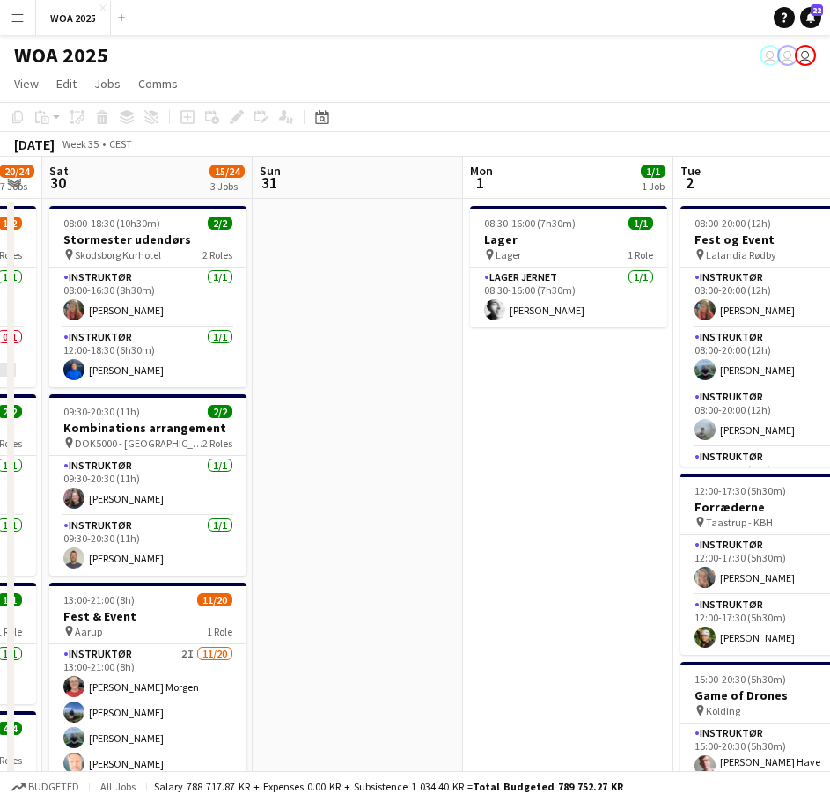
drag, startPoint x: 510, startPoint y: 286, endPoint x: 86, endPoint y: 317, distance: 424.6
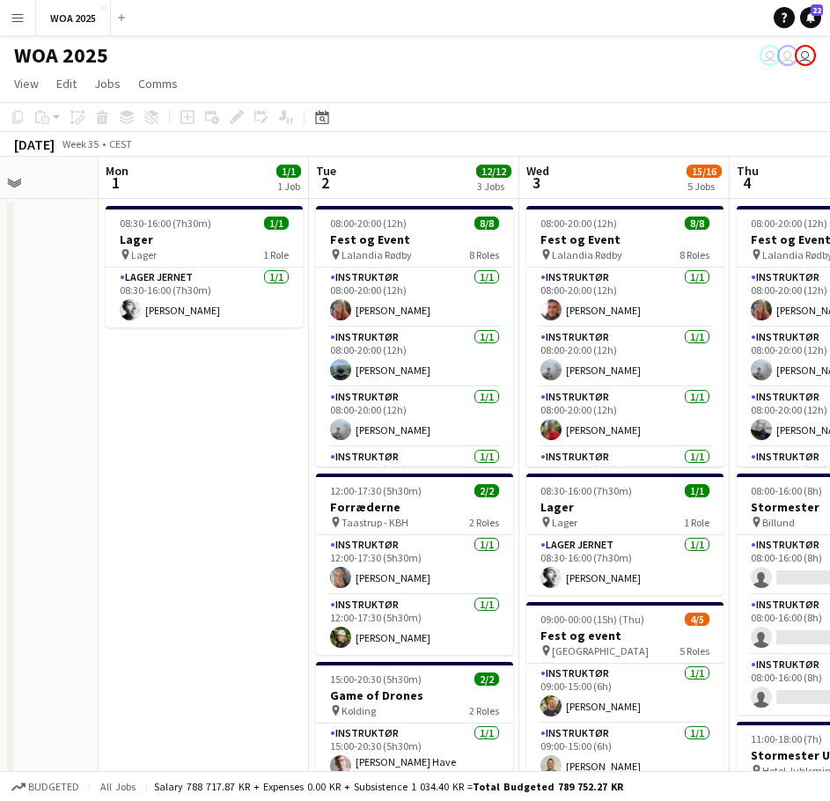
scroll to position [0, 536]
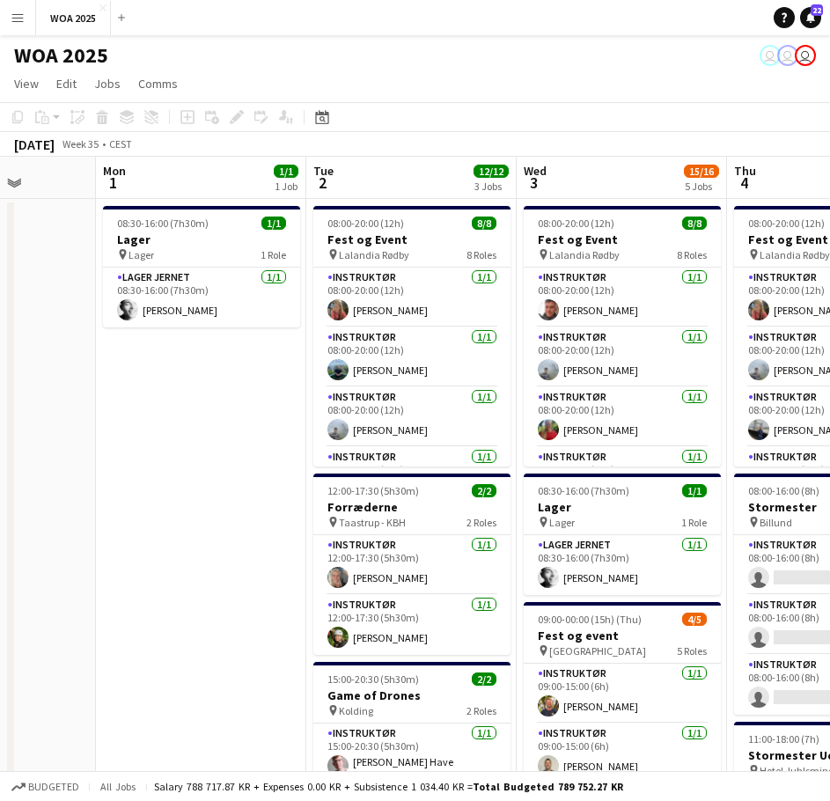
drag, startPoint x: 440, startPoint y: 409, endPoint x: 74, endPoint y: 456, distance: 369.2
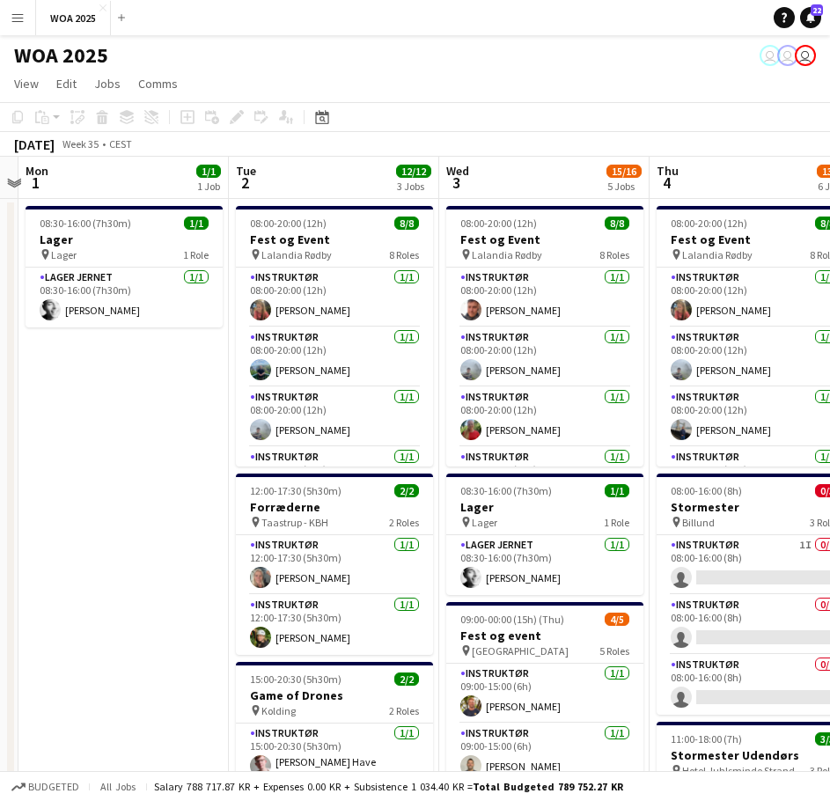
scroll to position [0, 616]
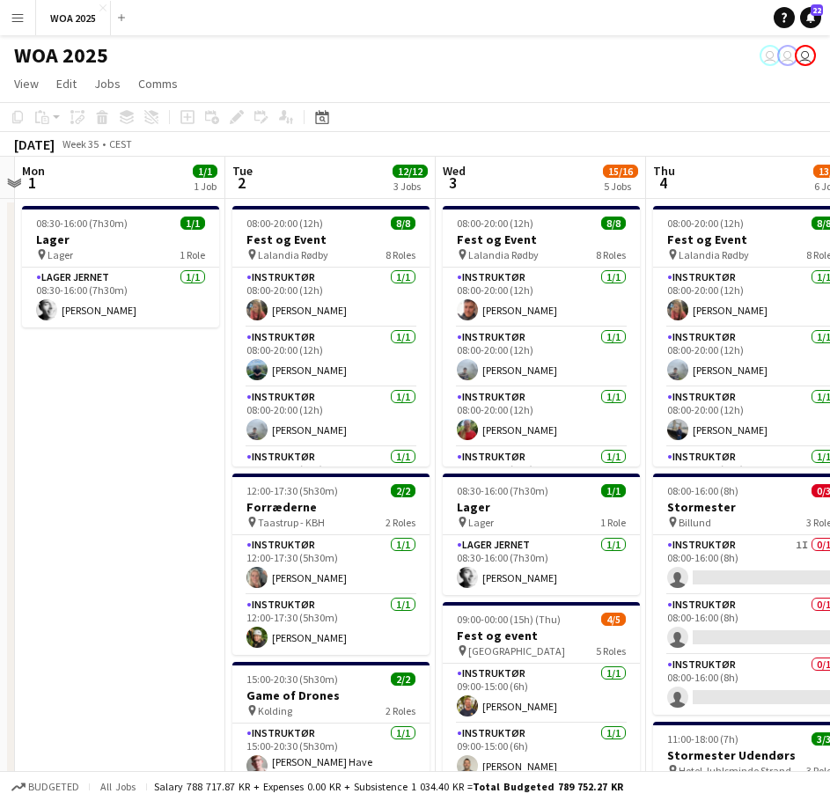
drag, startPoint x: 264, startPoint y: 497, endPoint x: 197, endPoint y: 509, distance: 68.0
